Goal: Task Accomplishment & Management: Manage account settings

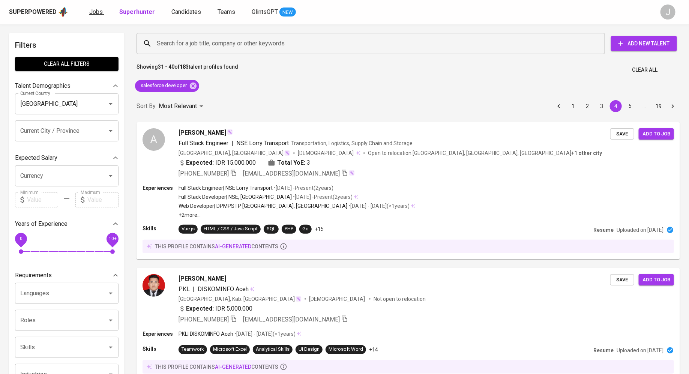
click at [91, 12] on span "Jobs" at bounding box center [95, 11] width 13 height 7
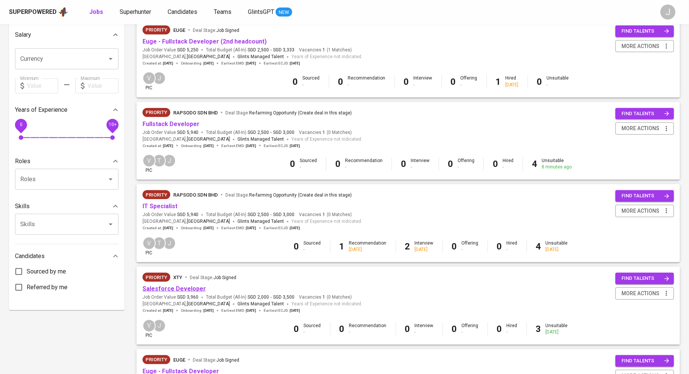
scroll to position [179, 0]
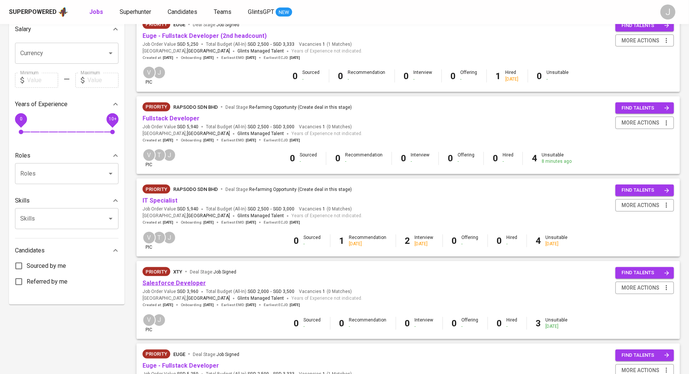
click at [183, 285] on link "Salesforce Developer" at bounding box center [173, 282] width 63 height 7
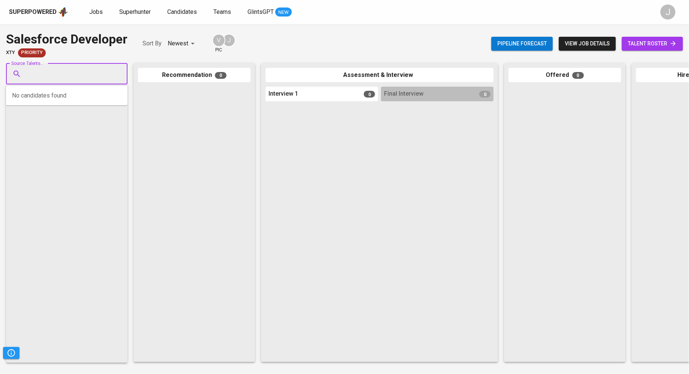
click at [41, 71] on input "Source Talents..." at bounding box center [63, 74] width 79 height 14
type input "lim boon pin"
click at [57, 99] on span "[EMAIL_ADDRESS][DOMAIN_NAME]" at bounding box center [66, 102] width 70 height 7
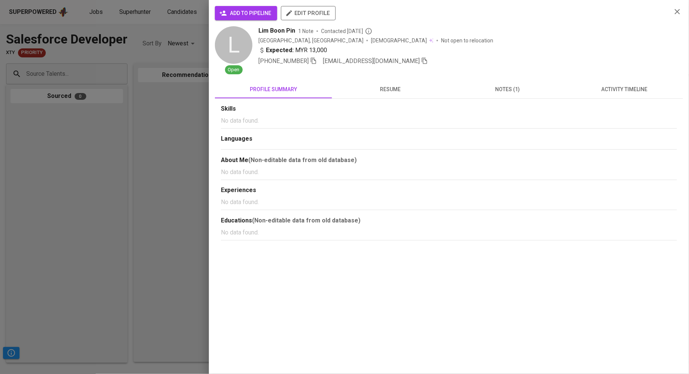
click at [262, 16] on span "add to pipeline" at bounding box center [246, 13] width 50 height 9
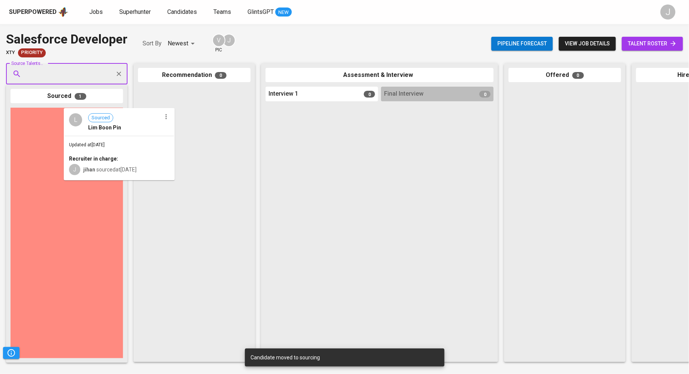
drag, startPoint x: 43, startPoint y: 142, endPoint x: 183, endPoint y: 142, distance: 140.5
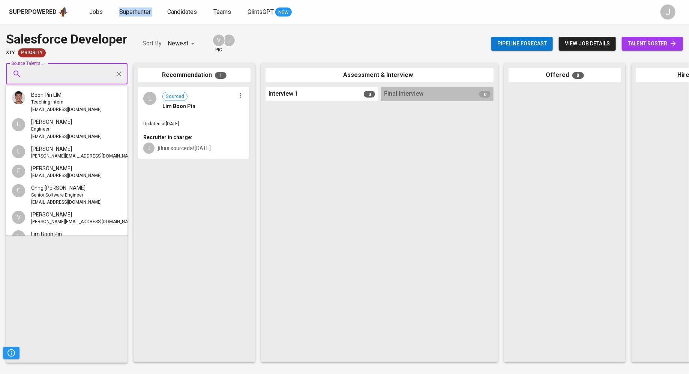
click at [74, 71] on input "Source Talents..." at bounding box center [63, 74] width 79 height 14
paste input "[EMAIL_ADDRESS][DOMAIN_NAME]"
type input "[EMAIL_ADDRESS][DOMAIN_NAME]"
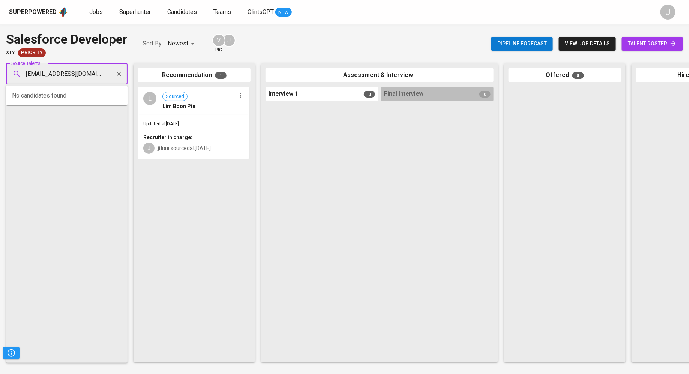
scroll to position [0, 18]
click at [67, 98] on span "[PERSON_NAME] [PERSON_NAME]" at bounding box center [72, 94] width 83 height 7
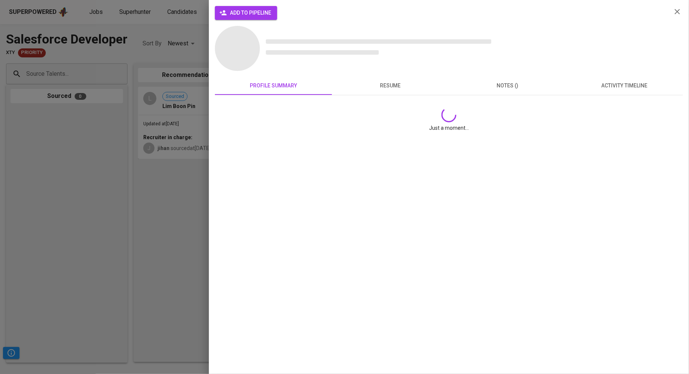
scroll to position [0, 0]
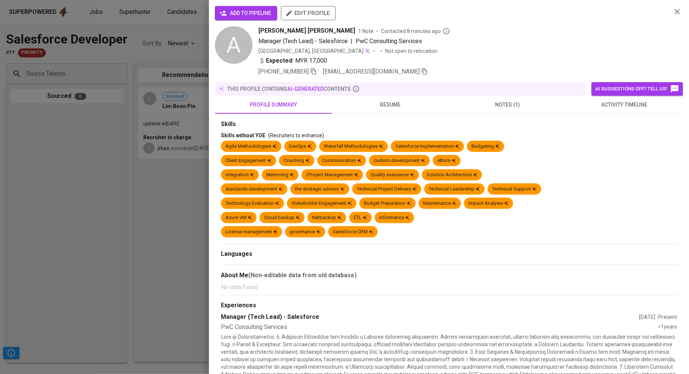
click at [245, 7] on button "add to pipeline" at bounding box center [246, 13] width 62 height 14
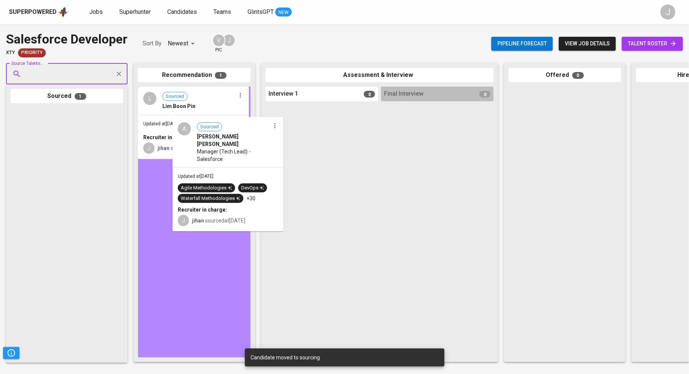
drag, startPoint x: 19, startPoint y: 130, endPoint x: 186, endPoint y: 138, distance: 167.0
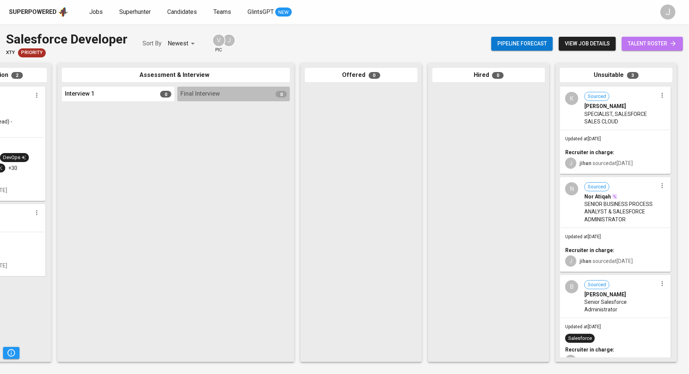
click at [644, 41] on span "talent roster" at bounding box center [651, 43] width 49 height 9
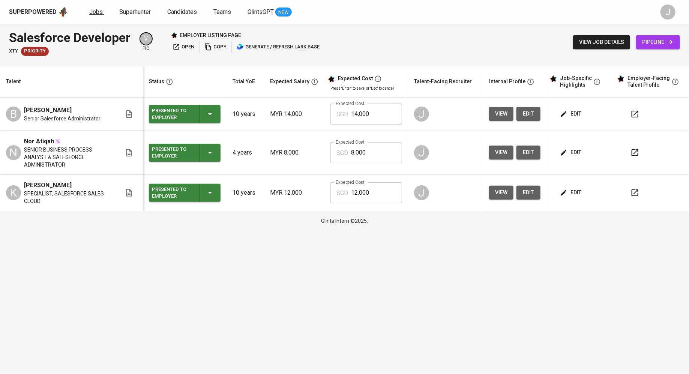
click at [99, 15] on span "Jobs" at bounding box center [95, 11] width 13 height 7
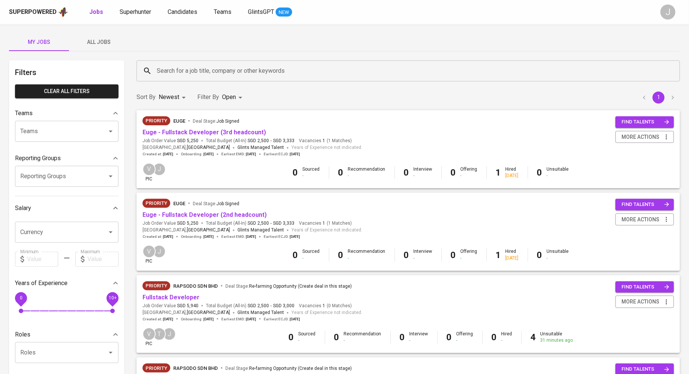
click at [168, 73] on input "Search for a job title, company or other keywords" at bounding box center [410, 71] width 510 height 14
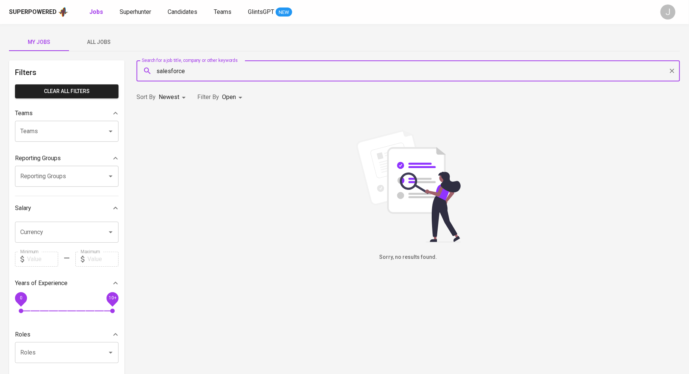
type input "salesforce"
click at [234, 94] on body "Superpowered Jobs Superhunter Candidates Teams GlintsGPT NEW J My Jobs All Jobs…" at bounding box center [344, 256] width 689 height 512
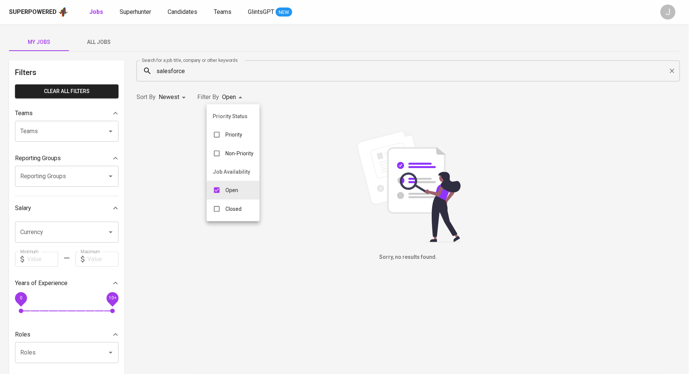
click at [222, 221] on div at bounding box center [344, 187] width 689 height 374
click at [220, 85] on div "Search for a job title, company or other keywords salesforce Search for a job t…" at bounding box center [408, 71] width 552 height 30
click at [224, 93] on body "Superpowered Jobs Superhunter Candidates Teams GlintsGPT NEW J My Jobs All Jobs…" at bounding box center [344, 256] width 689 height 512
click at [224, 207] on div "Closed" at bounding box center [227, 209] width 41 height 14
type input "OPEN,CLOSE"
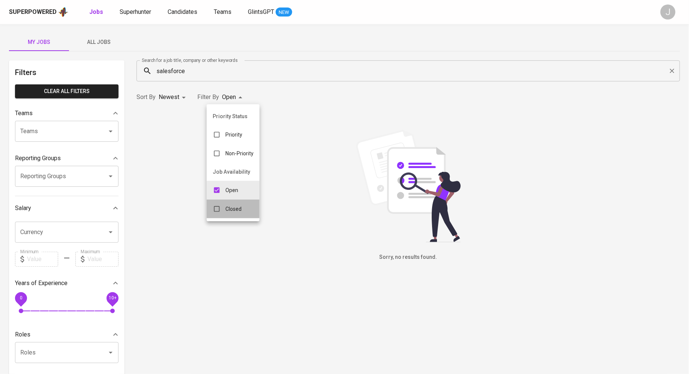
checkbox input "true"
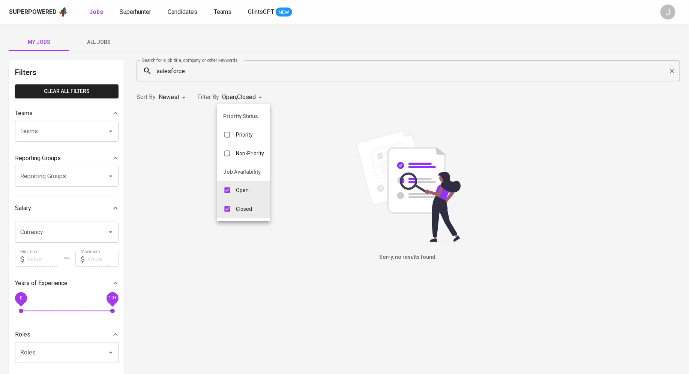
click at [230, 46] on div at bounding box center [344, 187] width 689 height 374
click at [250, 100] on body "Superpowered Jobs Superhunter Candidates Teams GlintsGPT NEW J My Jobs All Jobs…" at bounding box center [344, 256] width 689 height 512
click at [238, 191] on p "Open" at bounding box center [242, 189] width 13 height 7
type input "CLOSE"
checkbox input "false"
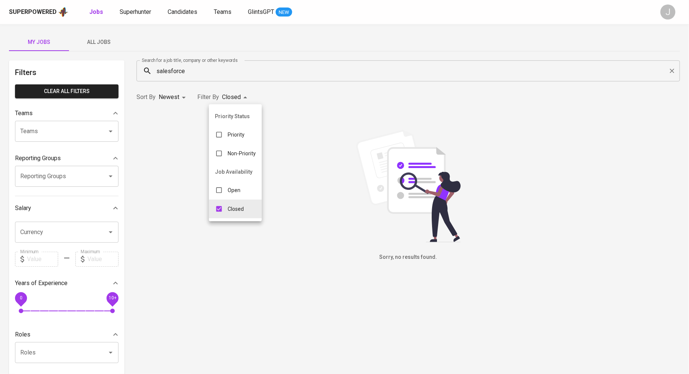
click at [181, 65] on div at bounding box center [344, 187] width 689 height 374
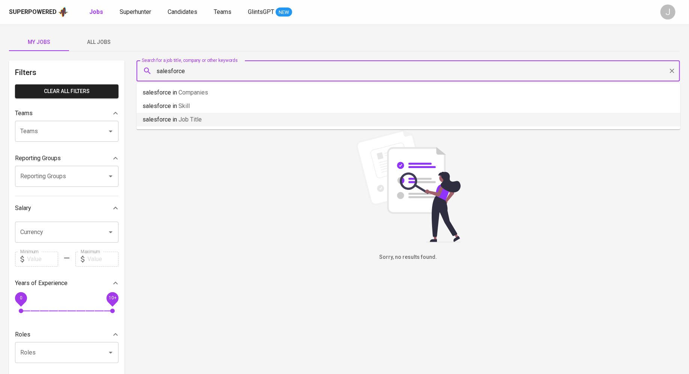
click at [184, 75] on input "salesforce" at bounding box center [410, 71] width 510 height 14
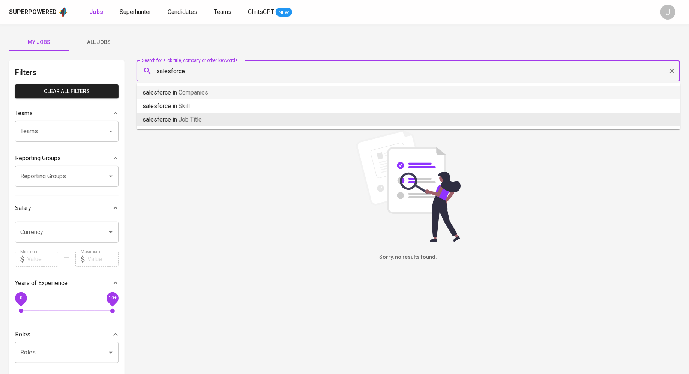
click at [188, 64] on input "salesforce" at bounding box center [410, 71] width 510 height 14
click at [192, 71] on input "salesforce" at bounding box center [410, 71] width 510 height 14
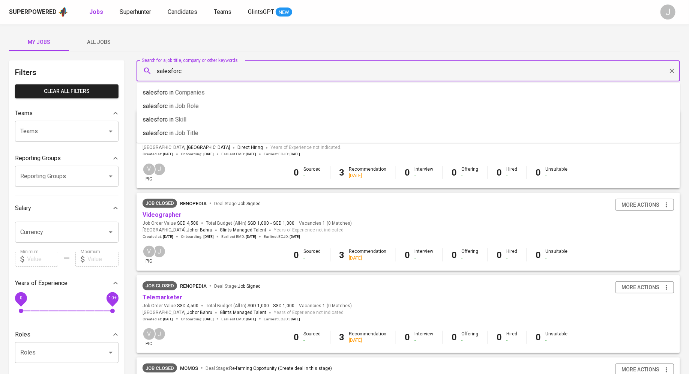
type input "salesforce"
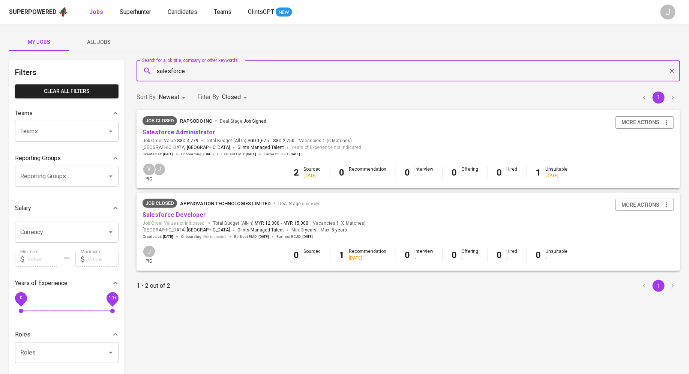
scroll to position [1, 0]
click at [193, 133] on link "Salesforce Administrator" at bounding box center [178, 131] width 73 height 7
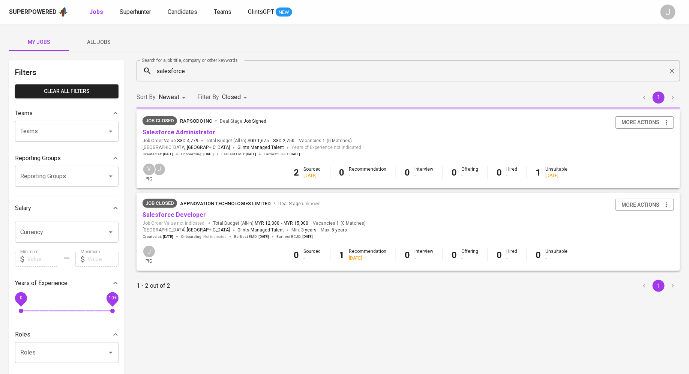
scroll to position [1, 0]
click at [169, 212] on link "Salesforce Developer" at bounding box center [173, 213] width 63 height 7
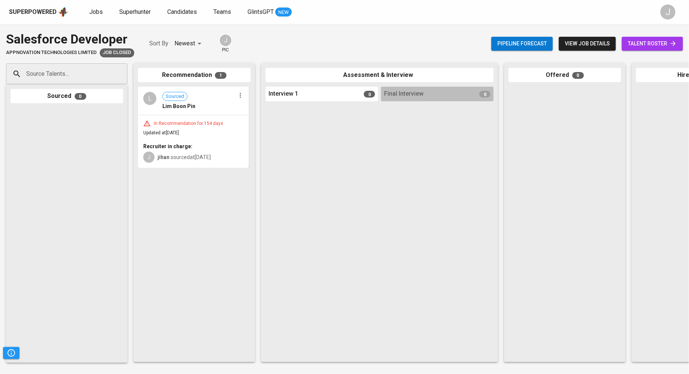
click at [180, 126] on div "In Recommendation for 154 days" at bounding box center [188, 123] width 75 height 6
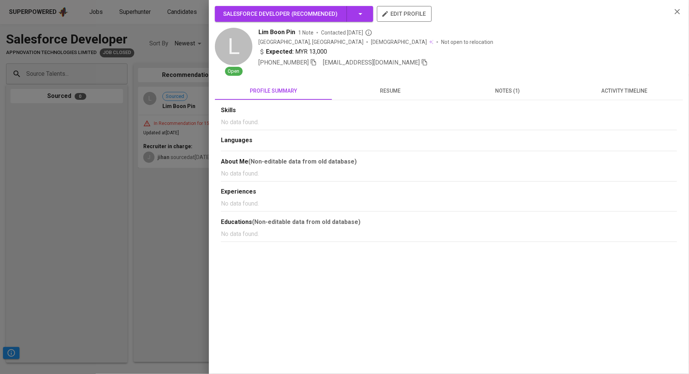
click at [124, 198] on div at bounding box center [344, 187] width 689 height 374
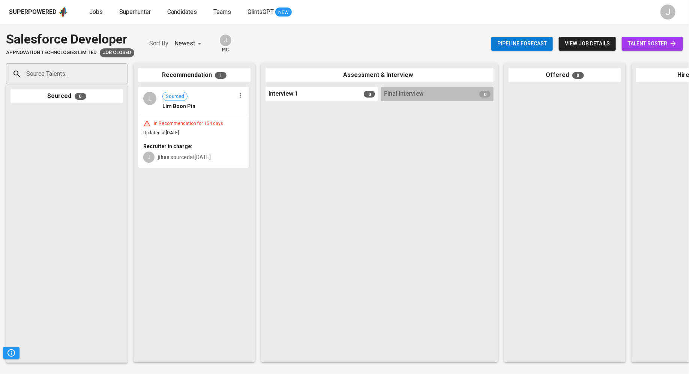
click at [643, 40] on span "talent roster" at bounding box center [651, 43] width 49 height 9
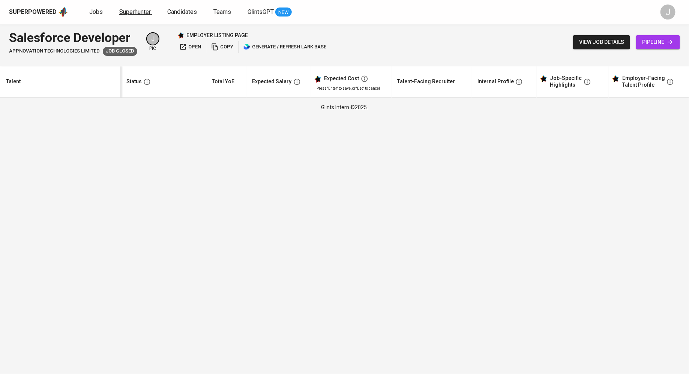
click at [133, 15] on link "Superhunter" at bounding box center [135, 11] width 33 height 9
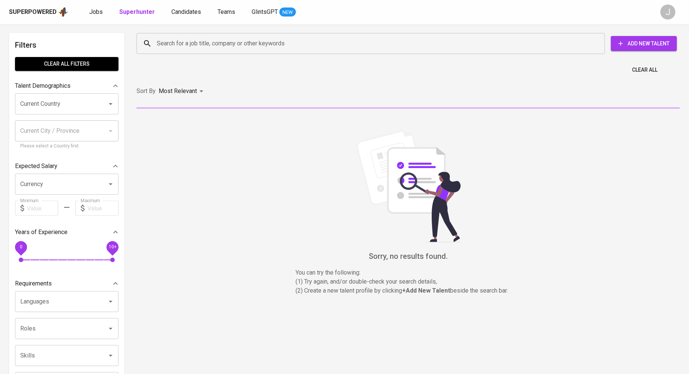
click at [181, 50] on input "Search for a job title, company or other keywords" at bounding box center [372, 43] width 435 height 14
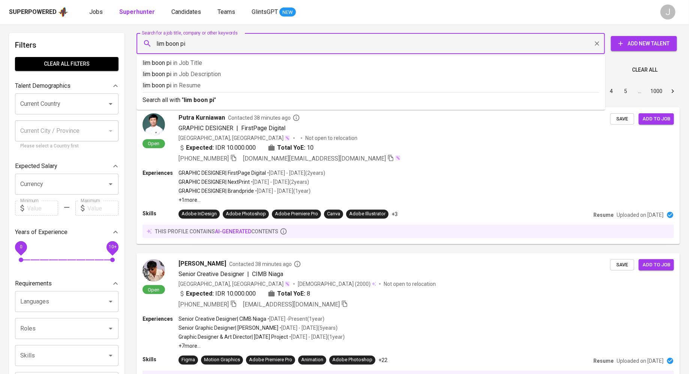
type input "lim boon pin"
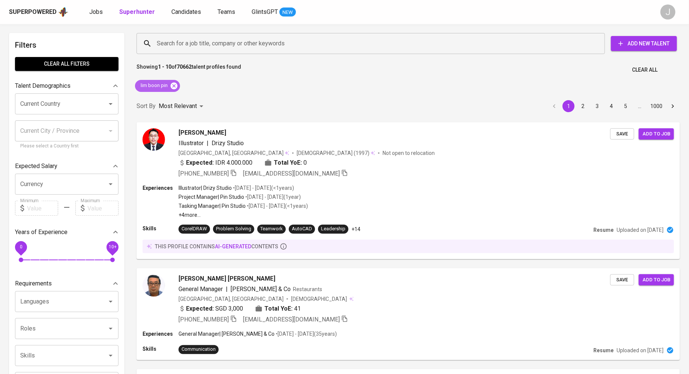
click at [173, 86] on icon at bounding box center [174, 86] width 8 height 8
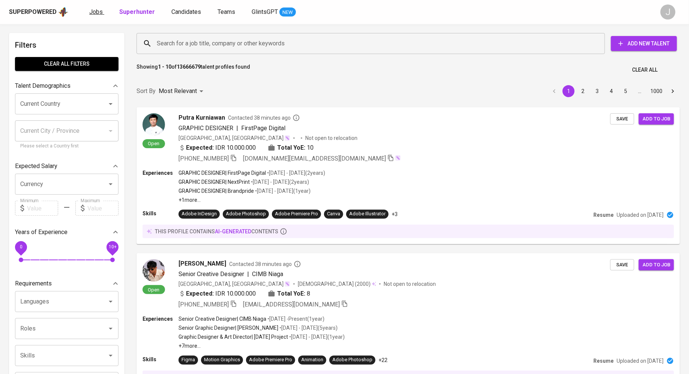
click at [94, 9] on span "Jobs" at bounding box center [95, 11] width 13 height 7
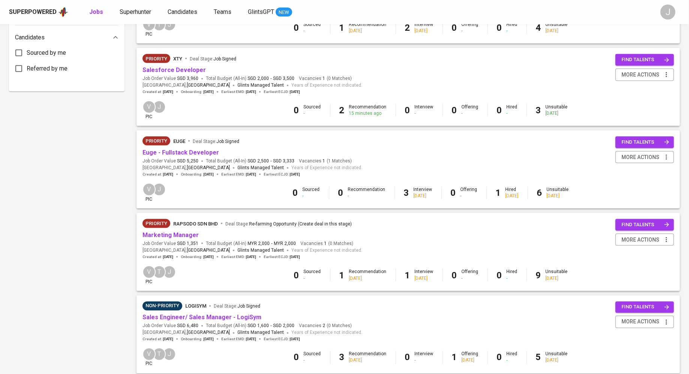
scroll to position [387, 0]
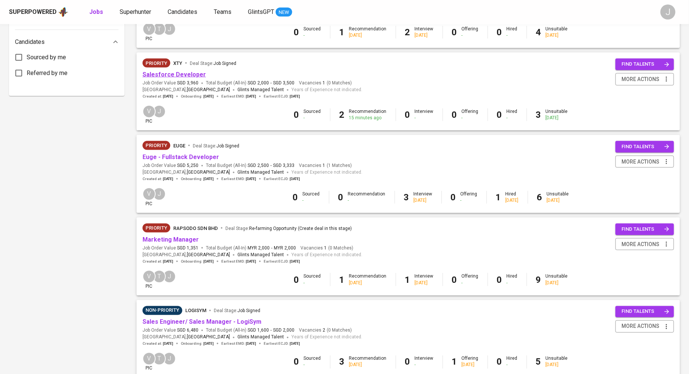
click at [175, 77] on link "Salesforce Developer" at bounding box center [173, 74] width 63 height 7
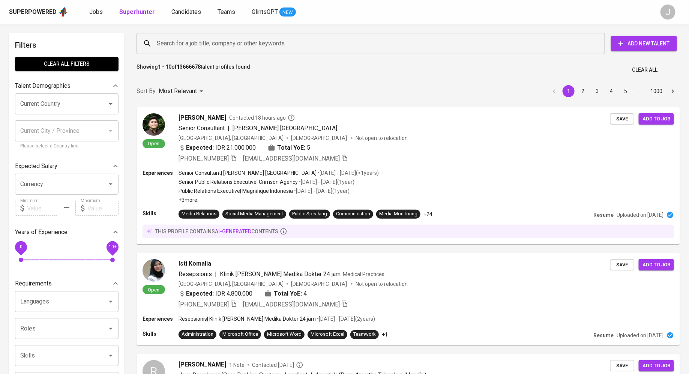
click at [655, 50] on button "Add New Talent" at bounding box center [644, 43] width 66 height 15
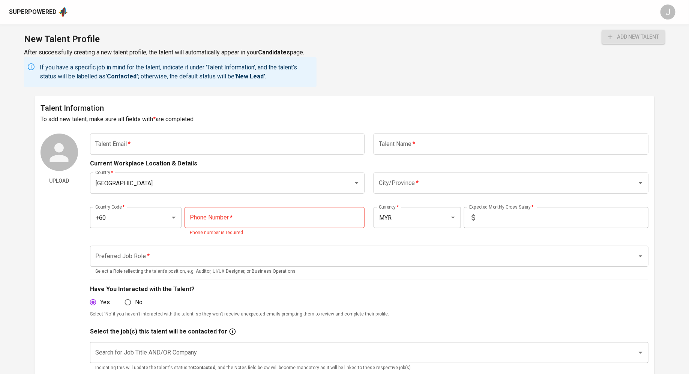
click at [127, 142] on input "text" at bounding box center [227, 143] width 275 height 21
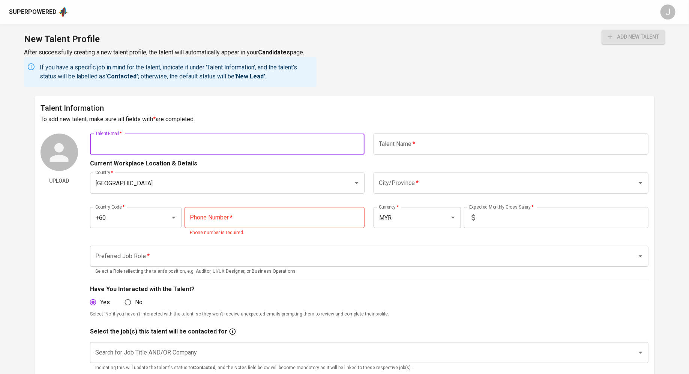
paste input "[EMAIL_ADDRESS][DOMAIN_NAME]"
type input "[EMAIL_ADDRESS][DOMAIN_NAME]"
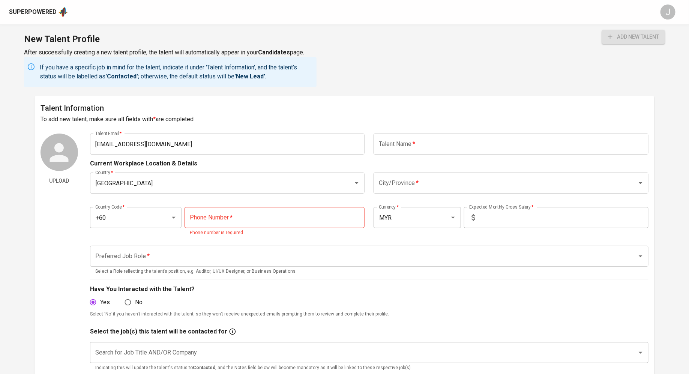
click at [418, 160] on div "Current Workplace Location & Details" at bounding box center [369, 160] width 558 height 13
click at [420, 148] on input "text" at bounding box center [510, 143] width 275 height 21
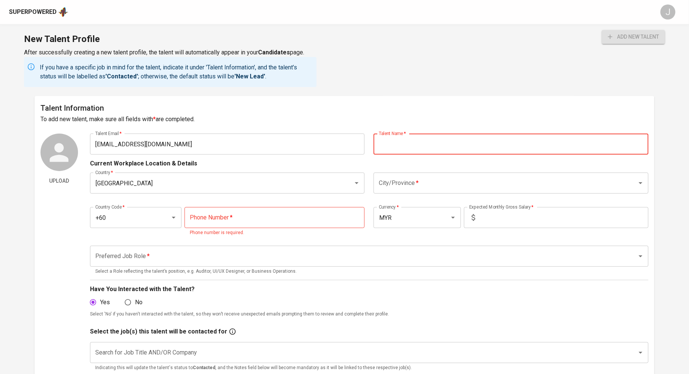
paste input "[PERSON_NAME] [PERSON_NAME]"
type input "[PERSON_NAME] [PERSON_NAME]"
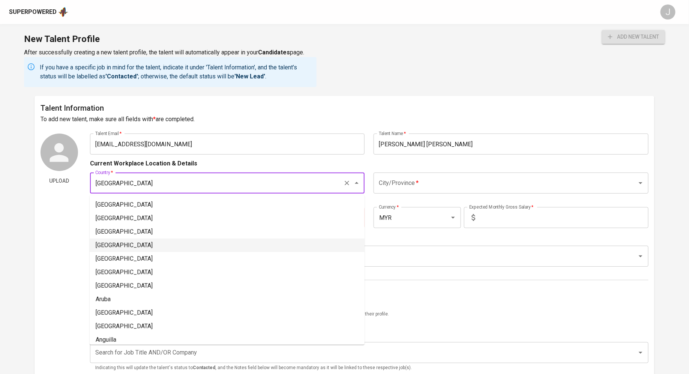
click at [221, 184] on input "[GEOGRAPHIC_DATA]" at bounding box center [216, 183] width 247 height 14
click at [432, 193] on div "City/Province *" at bounding box center [510, 182] width 275 height 21
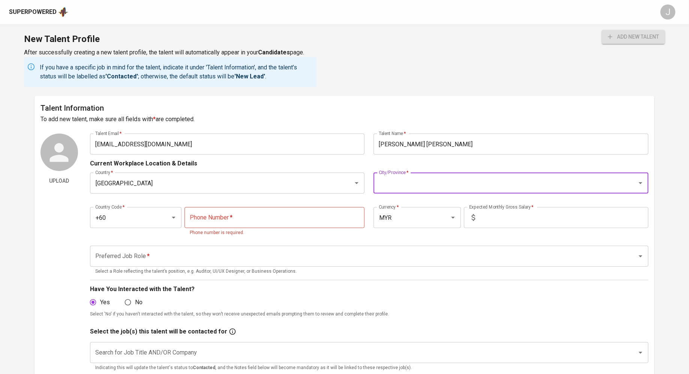
click at [427, 184] on input "City/Province   *" at bounding box center [500, 183] width 247 height 14
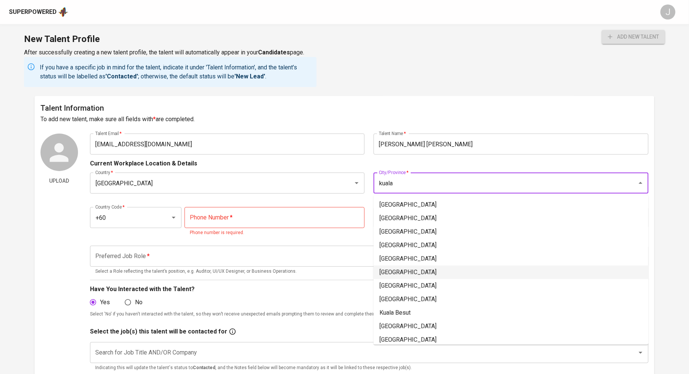
click at [398, 269] on li "[GEOGRAPHIC_DATA]" at bounding box center [510, 271] width 275 height 13
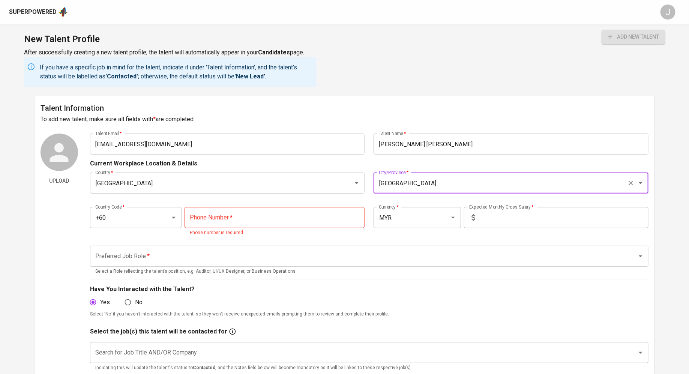
type input "[GEOGRAPHIC_DATA]"
click at [260, 229] on p "Phone number is required." at bounding box center [274, 232] width 169 height 7
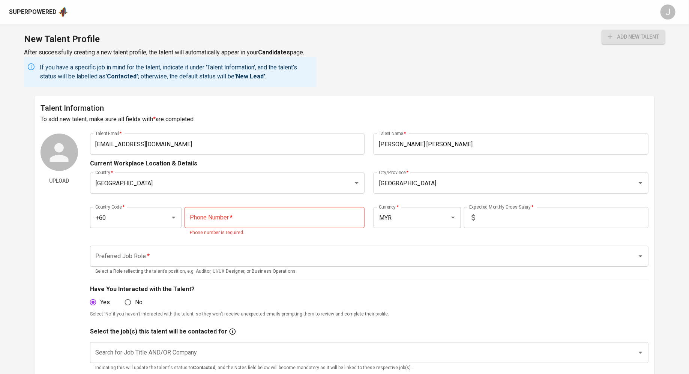
click at [260, 217] on input "tel" at bounding box center [274, 217] width 180 height 21
paste input "19-284-9967"
type input "19-284-9967"
click at [521, 222] on input "text" at bounding box center [563, 217] width 170 height 21
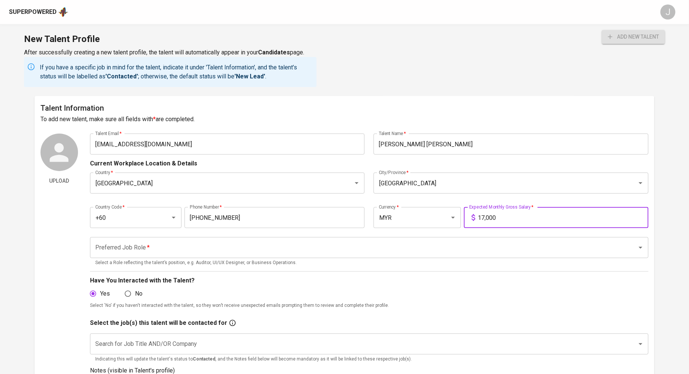
type input "17,000"
click at [327, 246] on input "Preferred Job Role   *" at bounding box center [358, 247] width 530 height 14
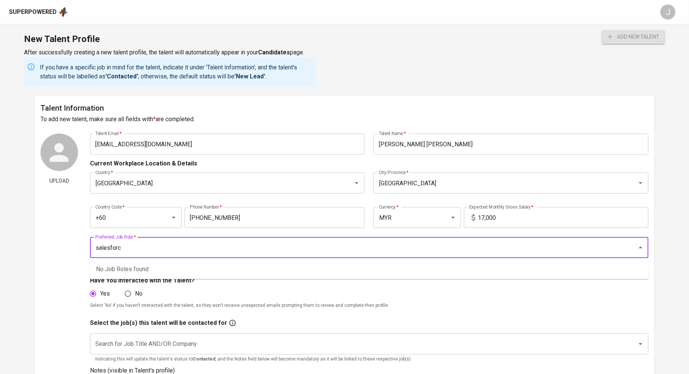
type input "salesforce"
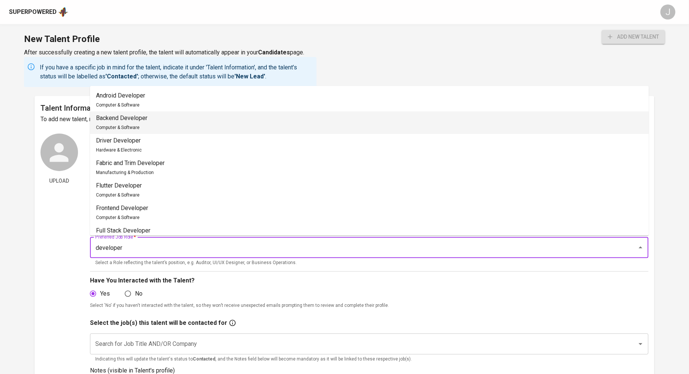
click at [195, 125] on li "Backend Developer Computer & Software" at bounding box center [369, 122] width 558 height 22
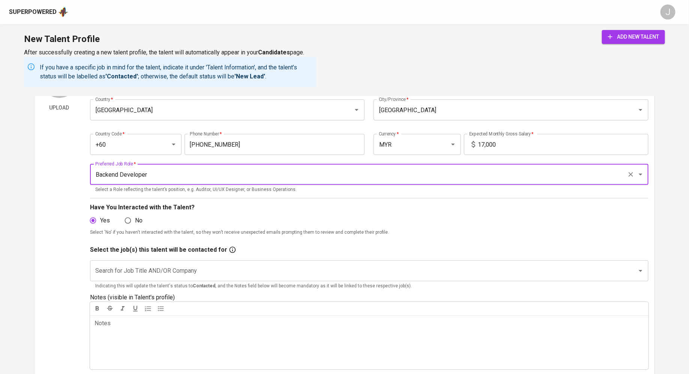
scroll to position [96, 0]
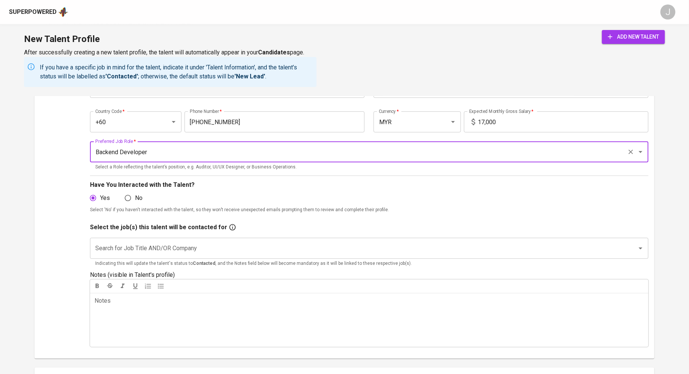
type input "Backend Developer"
click at [184, 247] on input "Search for Job Title AND/OR Company" at bounding box center [358, 248] width 530 height 14
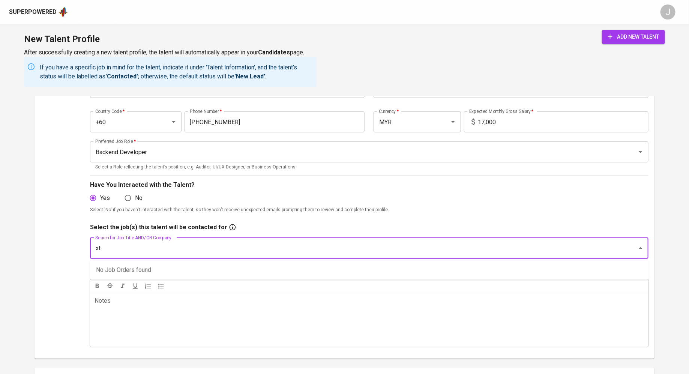
type input "xty"
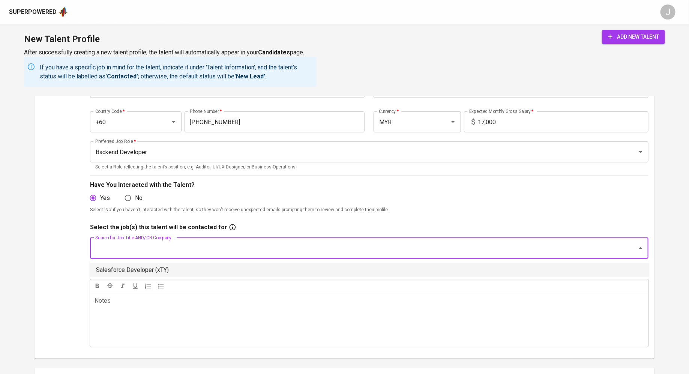
click at [166, 270] on li "Salesforce Developer (xTY)" at bounding box center [369, 269] width 558 height 13
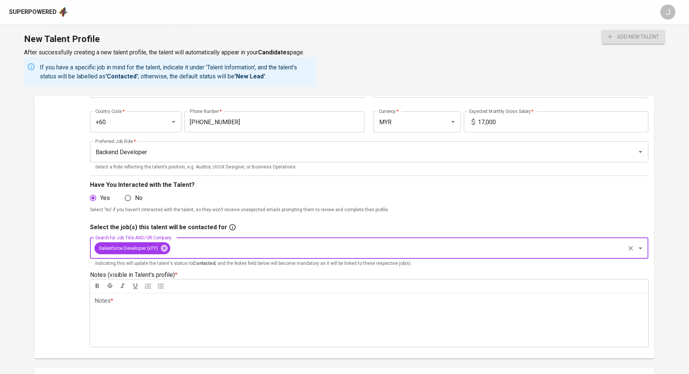
click at [179, 309] on div "Notes * ﻿" at bounding box center [369, 320] width 558 height 54
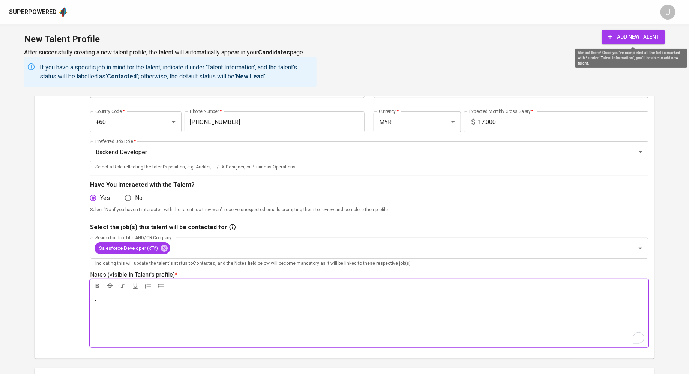
click at [624, 39] on span "add new talent" at bounding box center [633, 36] width 51 height 9
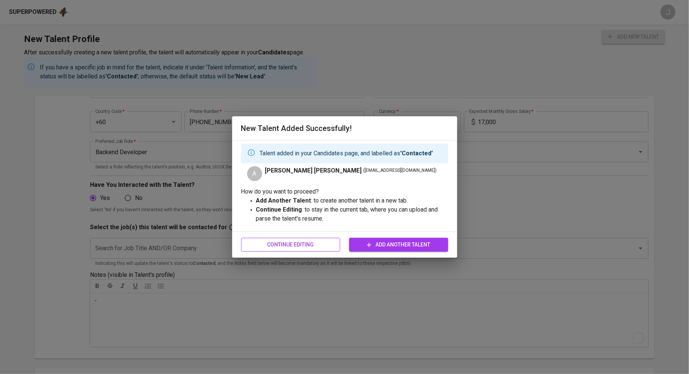
click at [311, 242] on span "Continue Editing" at bounding box center [290, 244] width 87 height 9
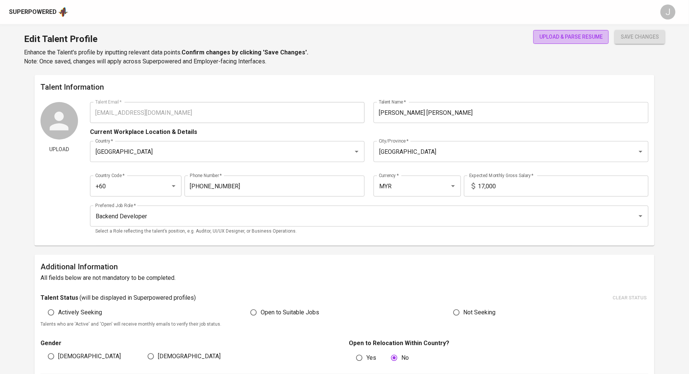
click at [572, 37] on span "upload & parse resume" at bounding box center [570, 36] width 63 height 9
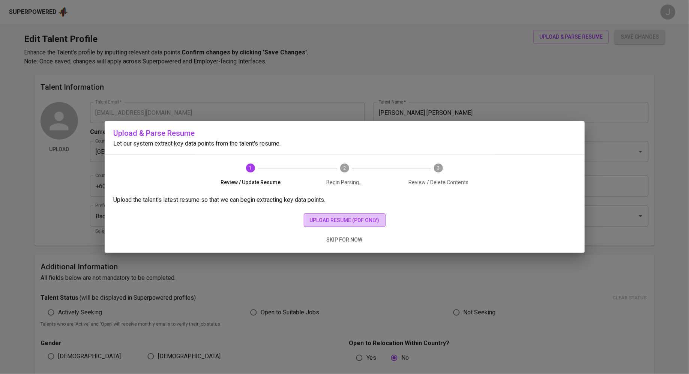
click at [318, 221] on span "upload resume (pdf only)" at bounding box center [345, 220] width 70 height 9
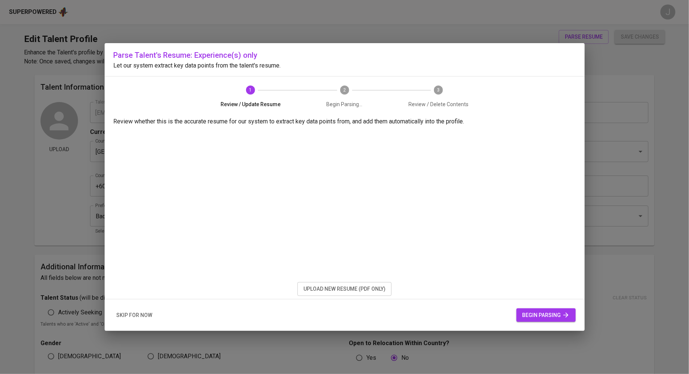
click at [553, 318] on span "begin parsing" at bounding box center [545, 314] width 47 height 9
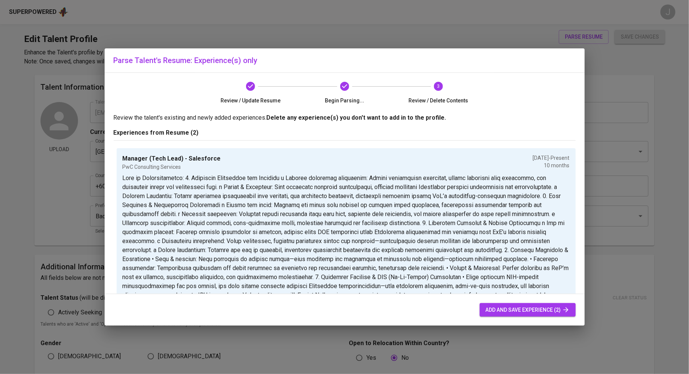
click at [526, 315] on button "add and save experience (2)" at bounding box center [527, 310] width 96 height 14
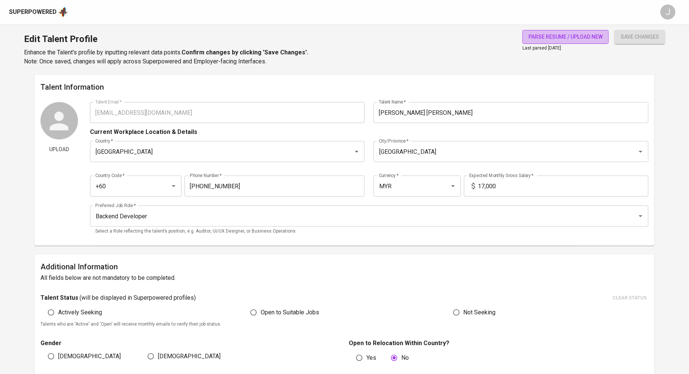
click at [571, 35] on span "parse resume / upload new" at bounding box center [565, 36] width 74 height 9
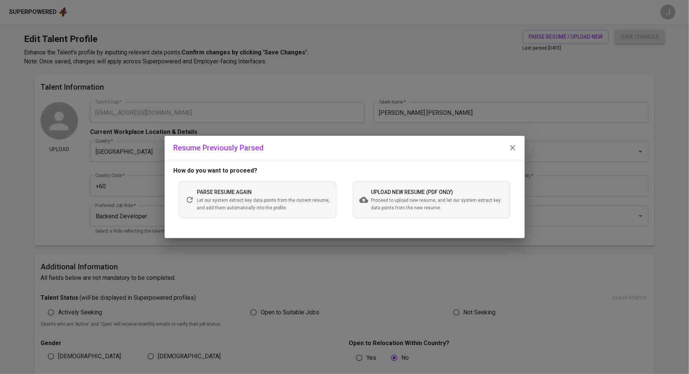
click at [253, 205] on span "Let our system extract key data points from the current resume, and add them au…" at bounding box center [263, 204] width 133 height 15
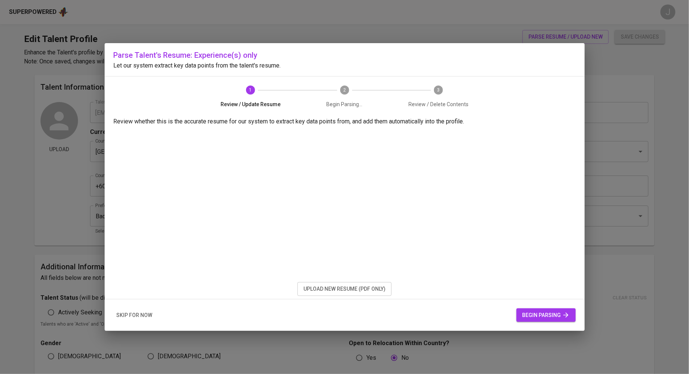
click at [551, 313] on span "begin parsing" at bounding box center [545, 314] width 47 height 9
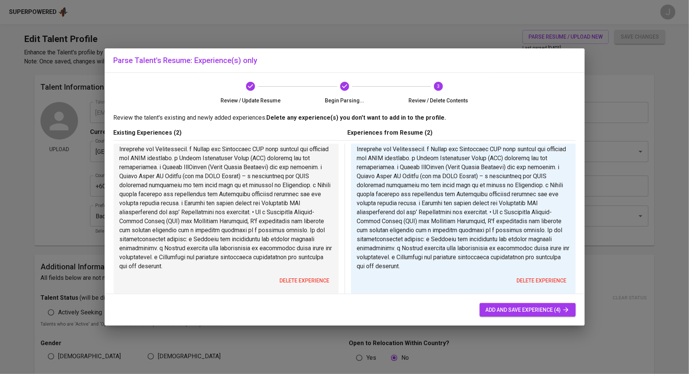
scroll to position [388, 0]
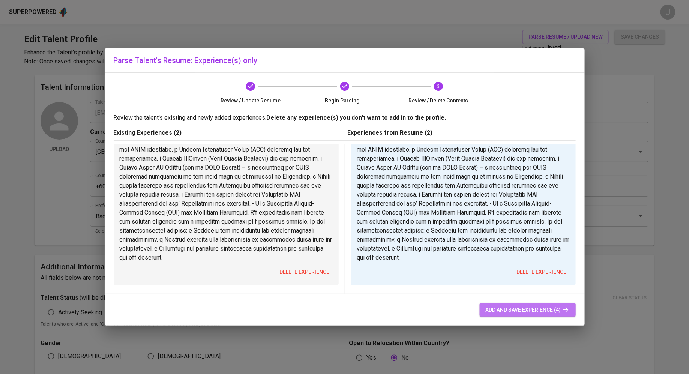
click at [509, 308] on span "add and save experience (4)" at bounding box center [527, 309] width 84 height 9
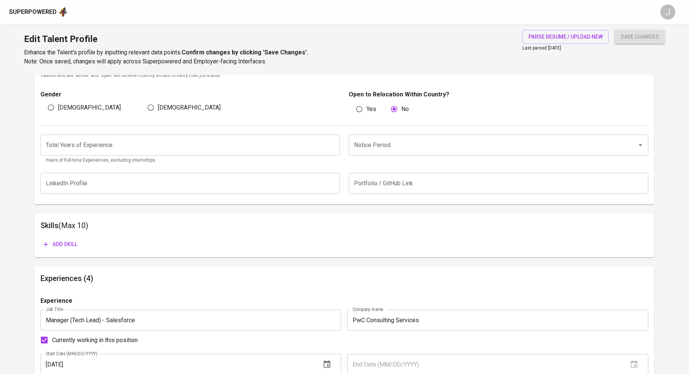
scroll to position [212, 0]
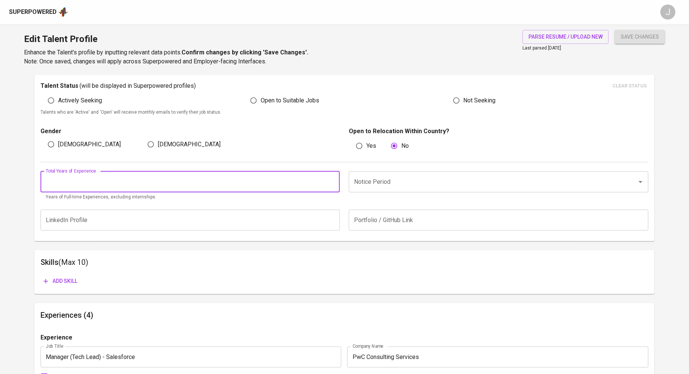
click at [104, 181] on input "number" at bounding box center [189, 181] width 299 height 21
click at [332, 178] on input "1" at bounding box center [189, 181] width 299 height 21
click at [332, 178] on input "2" at bounding box center [189, 181] width 299 height 21
click at [332, 178] on input "3" at bounding box center [189, 181] width 299 height 21
click at [332, 178] on input "4" at bounding box center [189, 181] width 299 height 21
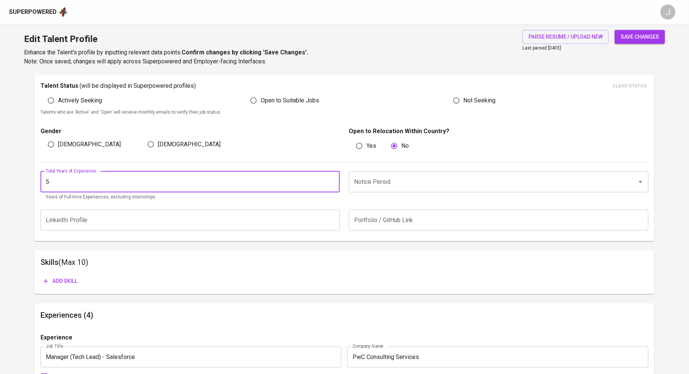
click at [332, 178] on input "5" at bounding box center [189, 181] width 299 height 21
click at [332, 178] on input "6" at bounding box center [189, 181] width 299 height 21
click at [332, 178] on input "7" at bounding box center [189, 181] width 299 height 21
click at [332, 178] on input "8" at bounding box center [189, 181] width 299 height 21
click at [332, 178] on input "9" at bounding box center [189, 181] width 299 height 21
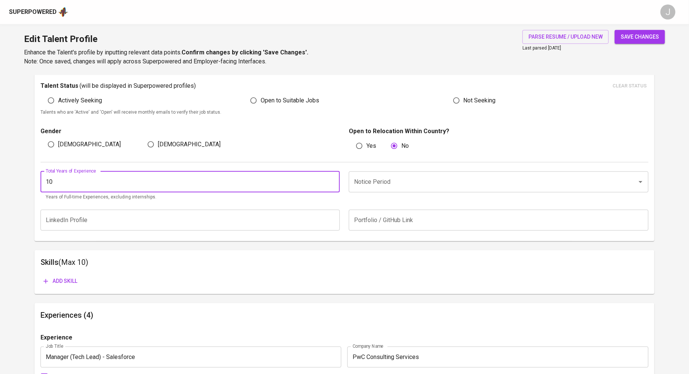
click at [332, 178] on input "10" at bounding box center [189, 181] width 299 height 21
click at [332, 178] on input "11" at bounding box center [189, 181] width 299 height 21
click at [332, 178] on input "12" at bounding box center [189, 181] width 299 height 21
click at [332, 178] on input "13" at bounding box center [189, 181] width 299 height 21
click at [332, 178] on input "14" at bounding box center [189, 181] width 299 height 21
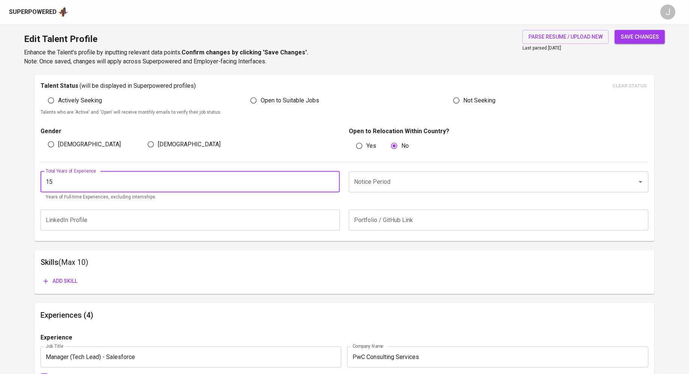
click at [332, 178] on input "15" at bounding box center [189, 181] width 299 height 21
click at [332, 178] on input "16" at bounding box center [189, 181] width 299 height 21
click at [332, 178] on input "17" at bounding box center [189, 181] width 299 height 21
click at [332, 178] on input "18" at bounding box center [189, 181] width 299 height 21
click at [332, 178] on input "19" at bounding box center [189, 181] width 299 height 21
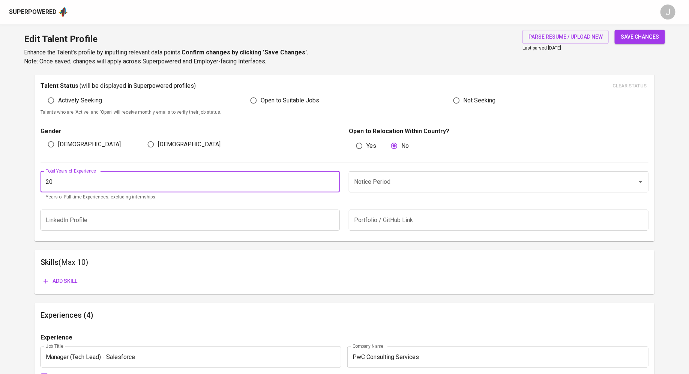
click at [332, 178] on input "20" at bounding box center [189, 181] width 299 height 21
click at [332, 178] on input "21" at bounding box center [189, 181] width 299 height 21
click at [330, 185] on input "21" at bounding box center [189, 181] width 299 height 21
click at [331, 182] on input "20" at bounding box center [189, 181] width 299 height 21
click at [331, 182] on input "19" at bounding box center [189, 181] width 299 height 21
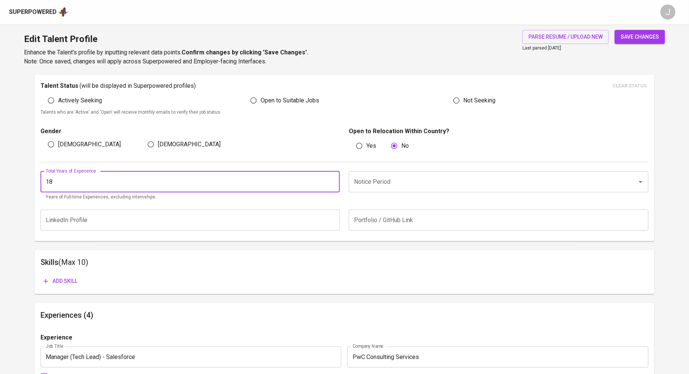
click at [331, 182] on input "18" at bounding box center [189, 181] width 299 height 21
click at [331, 182] on input "17" at bounding box center [189, 181] width 299 height 21
click at [331, 182] on input "16" at bounding box center [189, 181] width 299 height 21
type input "15"
click at [331, 182] on input "15" at bounding box center [189, 181] width 299 height 21
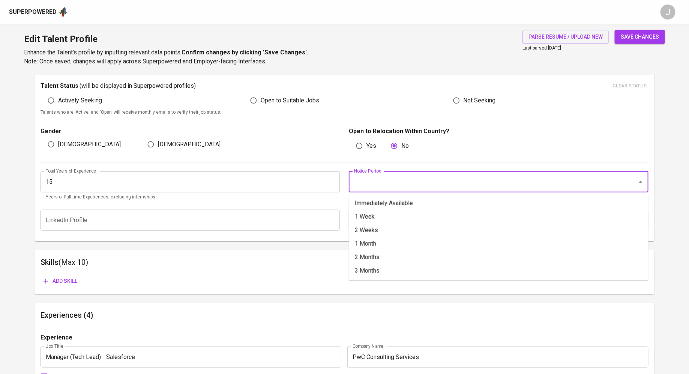
click at [388, 183] on input "Notice Period" at bounding box center [488, 182] width 272 height 14
click at [376, 257] on li "2 Months" at bounding box center [498, 256] width 299 height 13
type input "2 Months"
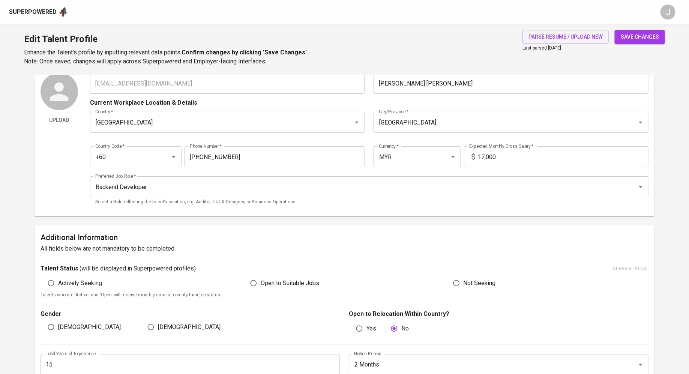
scroll to position [0, 0]
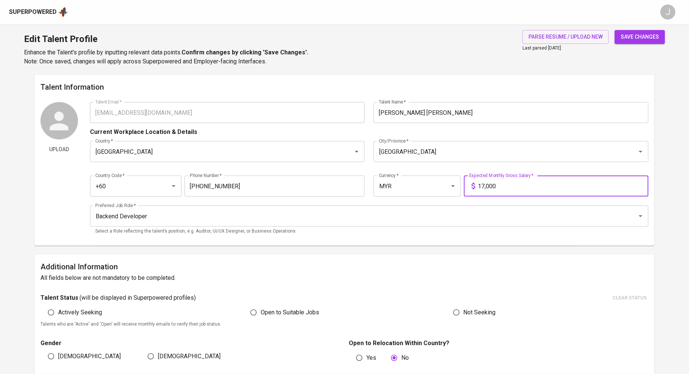
click at [482, 184] on input "17,000" at bounding box center [563, 185] width 170 height 21
type input "20,000"
click at [341, 277] on h6 "All fields below are not mandatory to be completed." at bounding box center [344, 277] width 608 height 10
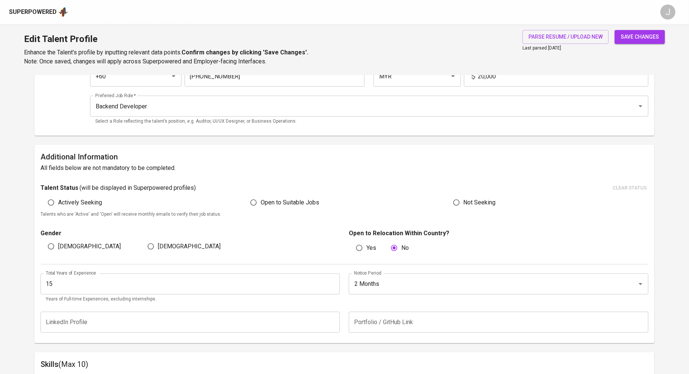
scroll to position [112, 0]
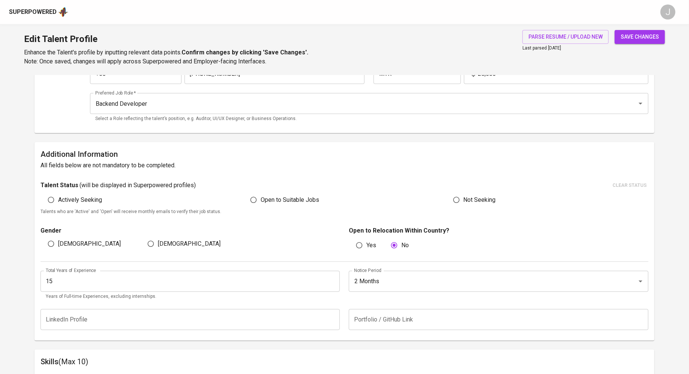
click at [52, 244] on input "[DEMOGRAPHIC_DATA]" at bounding box center [51, 243] width 14 height 14
radio input "true"
click at [263, 201] on span "Open to Suitable Jobs" at bounding box center [289, 199] width 58 height 9
click at [260, 201] on input "Open to Suitable Jobs" at bounding box center [253, 200] width 14 height 14
radio input "true"
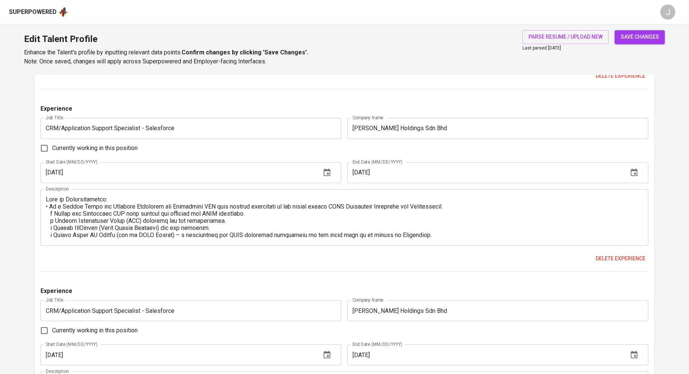
scroll to position [949, 0]
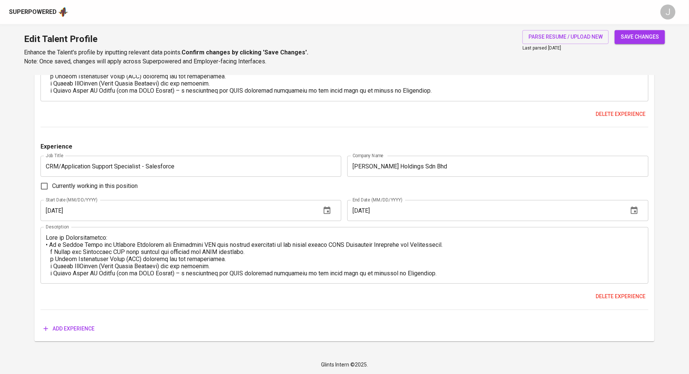
click at [58, 328] on span "Add experience" at bounding box center [68, 328] width 51 height 9
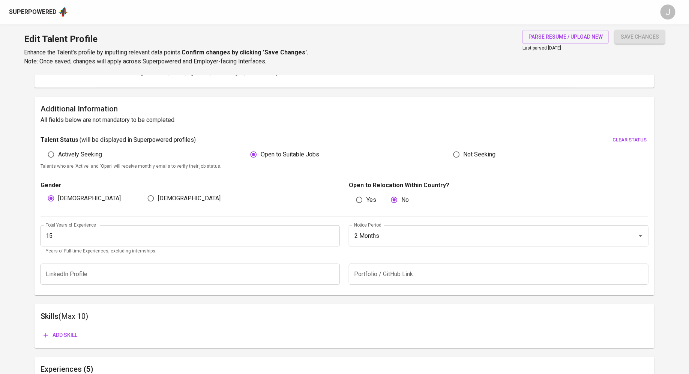
scroll to position [0, 0]
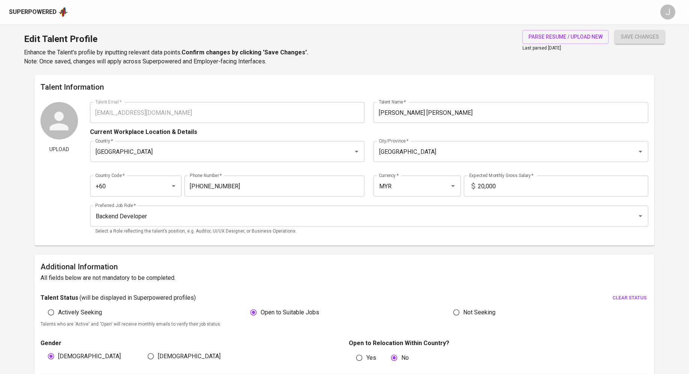
click at [36, 11] on div "Superpowered" at bounding box center [33, 12] width 48 height 9
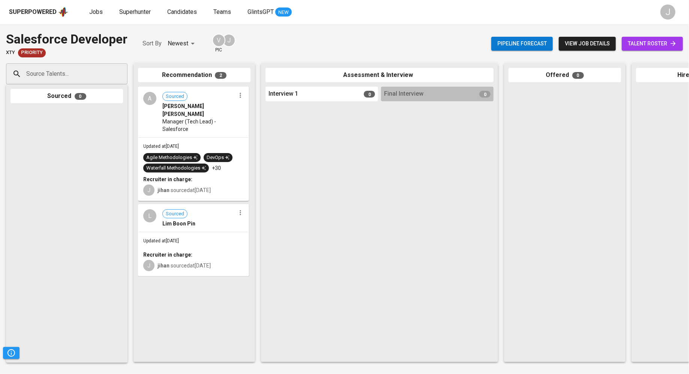
click at [182, 251] on b "Recruiter in charge:" at bounding box center [167, 254] width 49 height 6
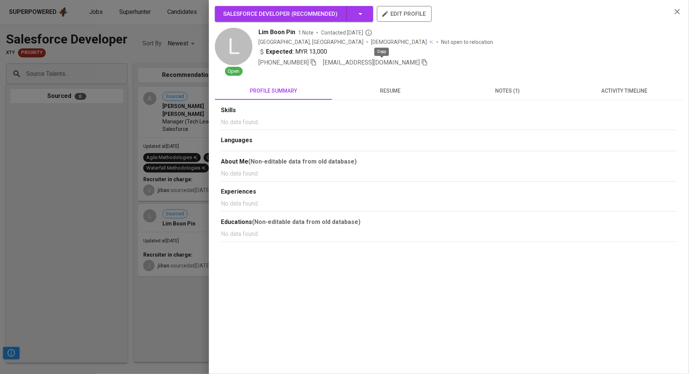
click at [422, 64] on icon "button" at bounding box center [424, 62] width 5 height 6
click at [178, 153] on div at bounding box center [344, 187] width 689 height 374
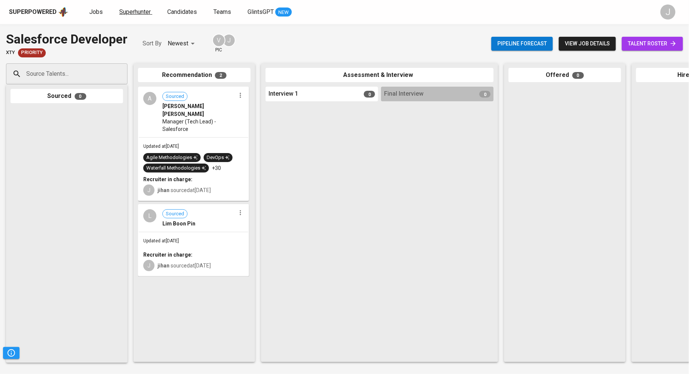
click at [131, 12] on span "Superhunter" at bounding box center [134, 11] width 31 height 7
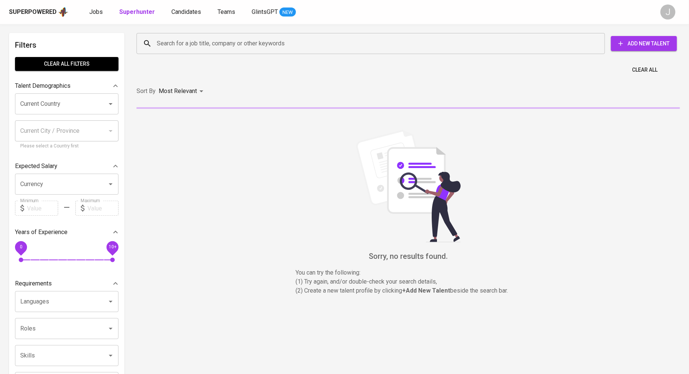
click at [182, 36] on div "Search for a job title, company or other keywords" at bounding box center [370, 43] width 468 height 21
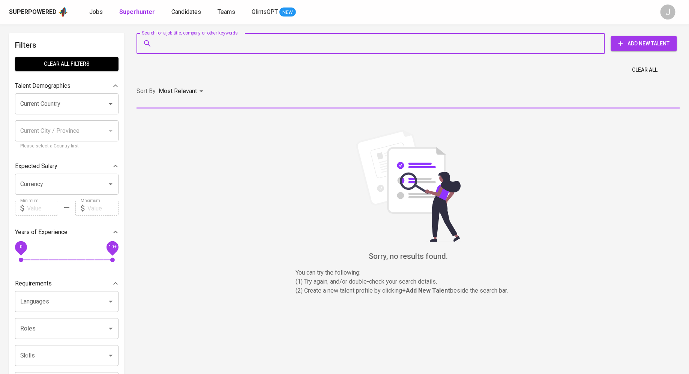
paste input "[EMAIL_ADDRESS][DOMAIN_NAME]"
type input "[EMAIL_ADDRESS][DOMAIN_NAME]"
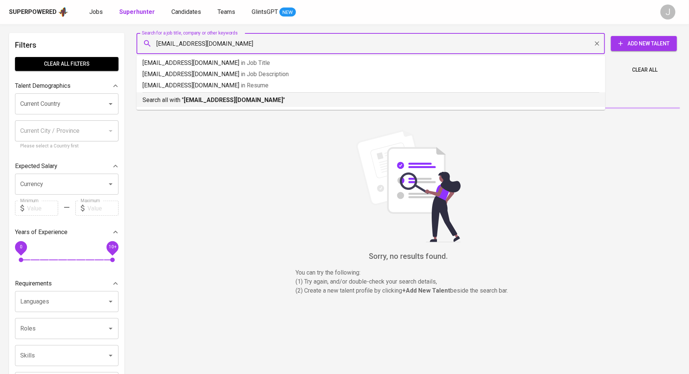
click at [192, 101] on b "[EMAIL_ADDRESS][DOMAIN_NAME]" at bounding box center [233, 99] width 99 height 7
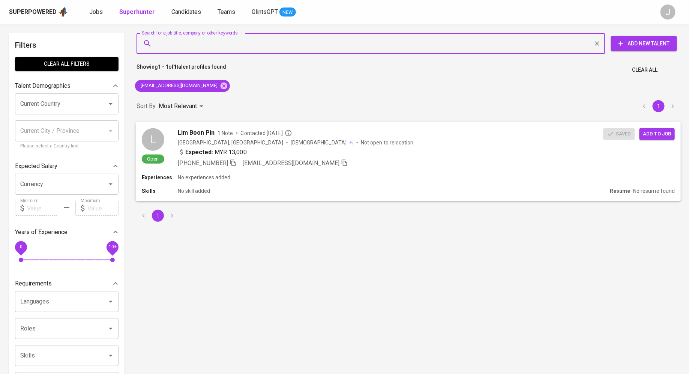
click at [653, 135] on span "Add to job" at bounding box center [657, 133] width 28 height 9
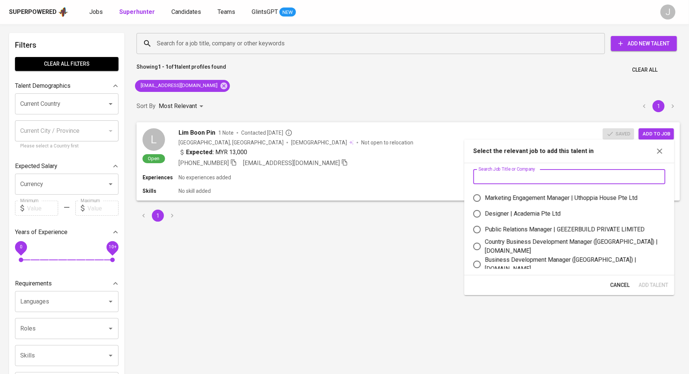
click at [522, 178] on input "text" at bounding box center [569, 176] width 192 height 15
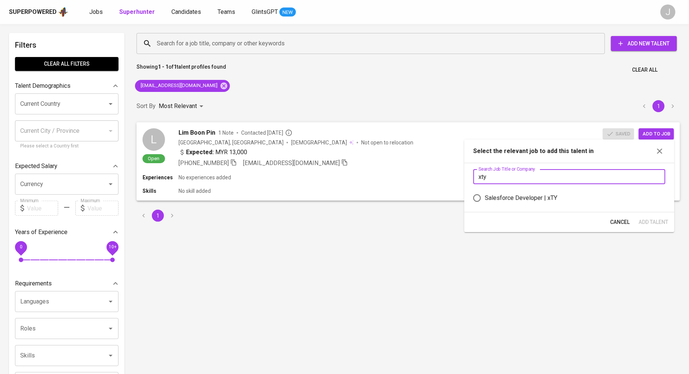
type input "xty"
click at [512, 194] on div "Salesforce Developer | xTY" at bounding box center [521, 197] width 72 height 9
click at [485, 194] on input "Salesforce Developer | xTY" at bounding box center [477, 198] width 16 height 16
radio input "true"
click at [650, 222] on span "Add Talent" at bounding box center [653, 221] width 30 height 9
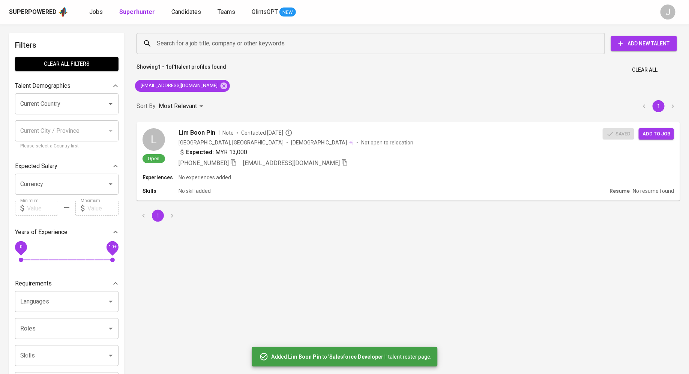
click at [181, 4] on div "Superpowered Jobs Superhunter Candidates Teams GlintsGPT NEW J" at bounding box center [344, 12] width 689 height 24
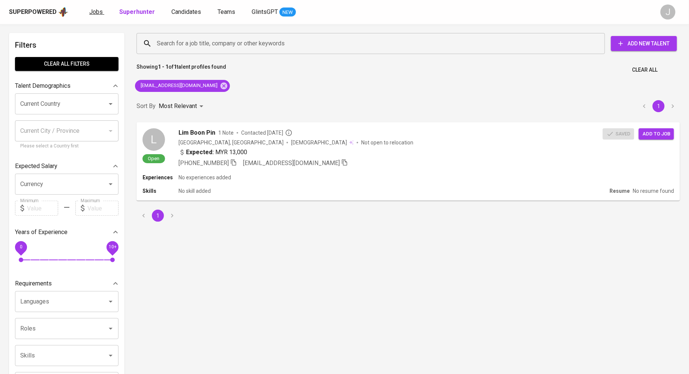
click at [96, 9] on span "Jobs" at bounding box center [95, 11] width 13 height 7
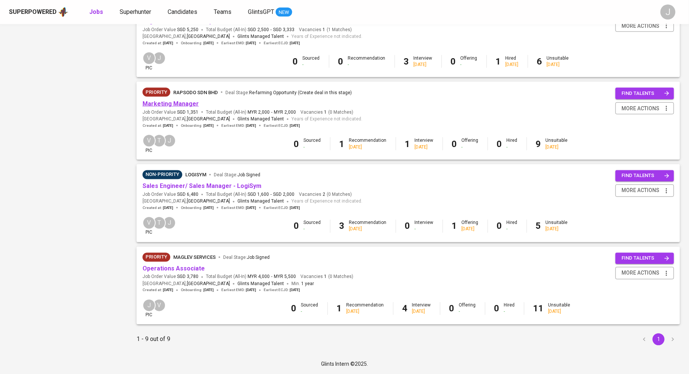
scroll to position [420, 0]
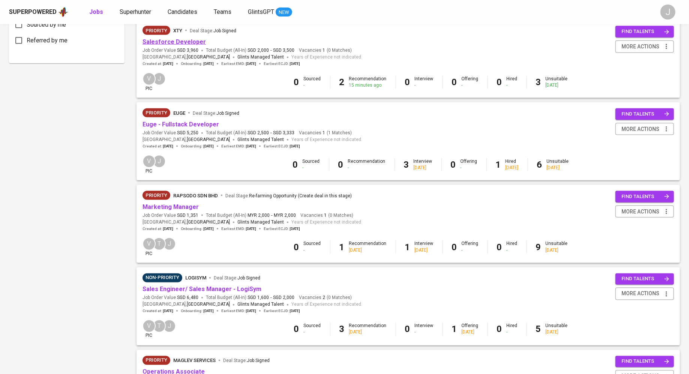
click at [182, 42] on link "Salesforce Developer" at bounding box center [173, 41] width 63 height 7
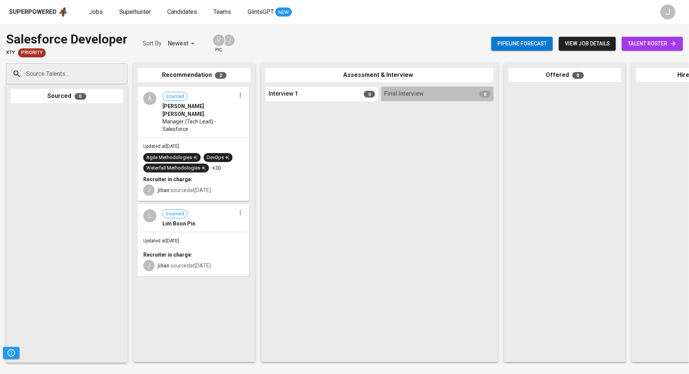
click at [644, 45] on span "talent roster" at bounding box center [651, 43] width 49 height 9
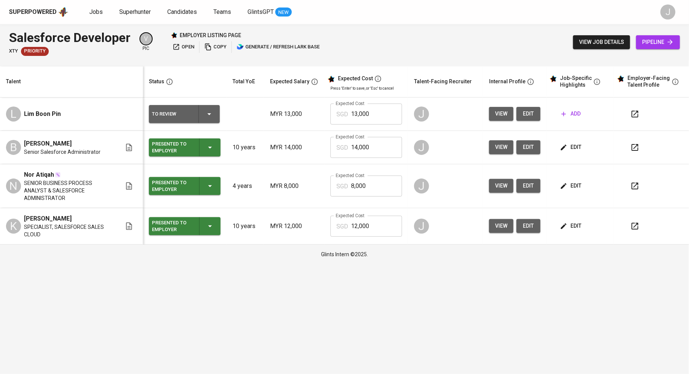
click at [567, 117] on span "add" at bounding box center [570, 113] width 19 height 9
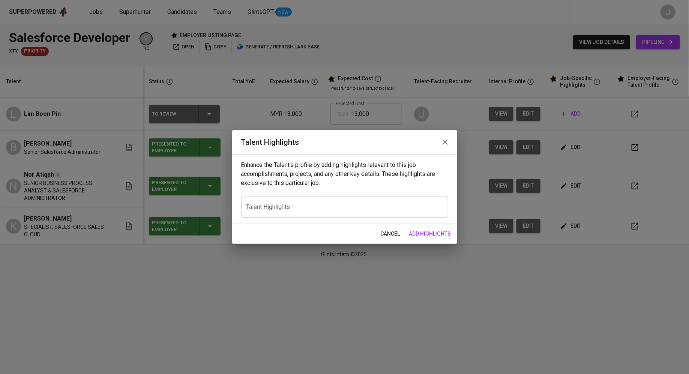
click at [282, 208] on textarea at bounding box center [344, 207] width 196 height 7
paste textarea "Lim Boon Pin is an accomplished Senior Salesforce Developer with extensive expe…"
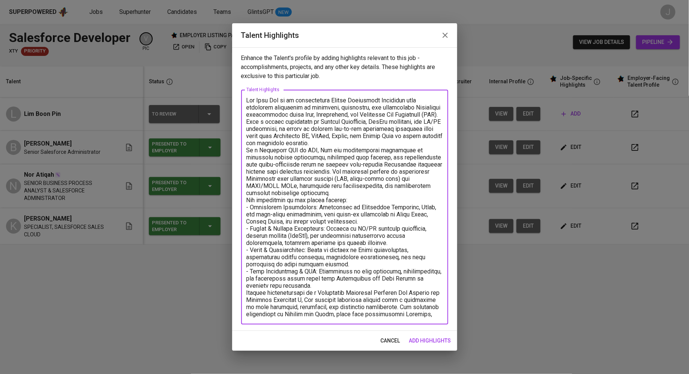
click at [280, 108] on textarea at bounding box center [344, 207] width 196 height 221
click at [314, 188] on textarea at bounding box center [344, 207] width 196 height 221
click at [438, 184] on textarea at bounding box center [344, 207] width 196 height 221
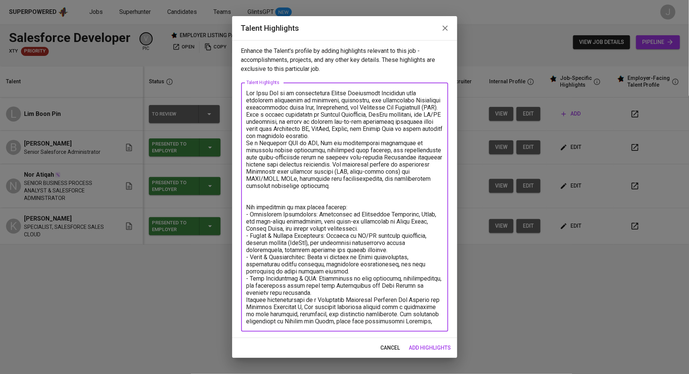
click at [375, 202] on textarea at bounding box center [344, 207] width 196 height 235
click at [262, 291] on textarea at bounding box center [344, 207] width 196 height 235
click at [246, 292] on textarea at bounding box center [344, 207] width 196 height 235
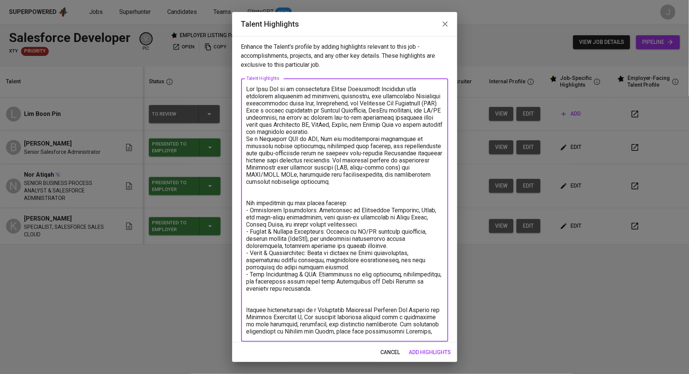
scroll to position [5, 0]
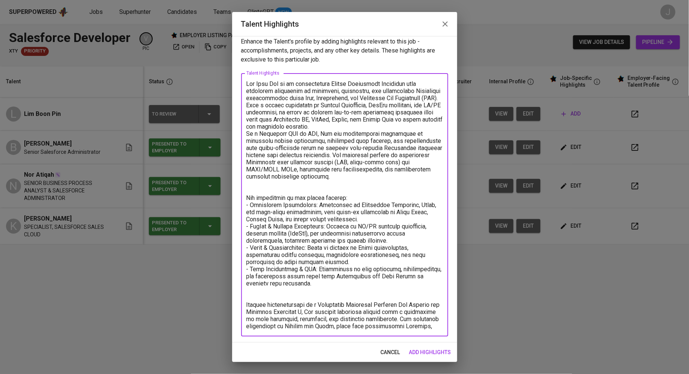
click at [433, 317] on textarea at bounding box center [344, 204] width 196 height 249
click at [430, 323] on textarea at bounding box center [344, 204] width 196 height 249
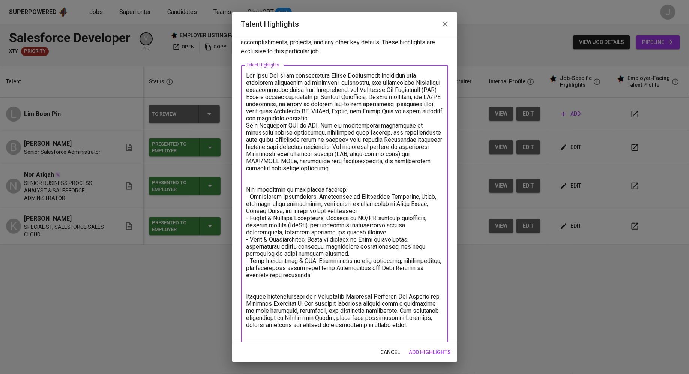
scroll to position [21, 0]
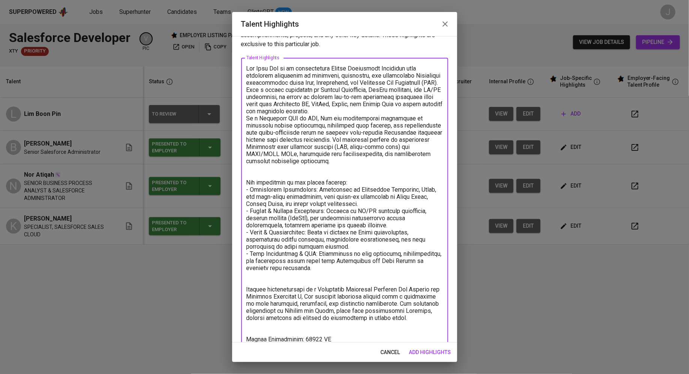
type textarea "Lim Boon Pin is an accomplished Senior Salesforce Developer with extensive expe…"
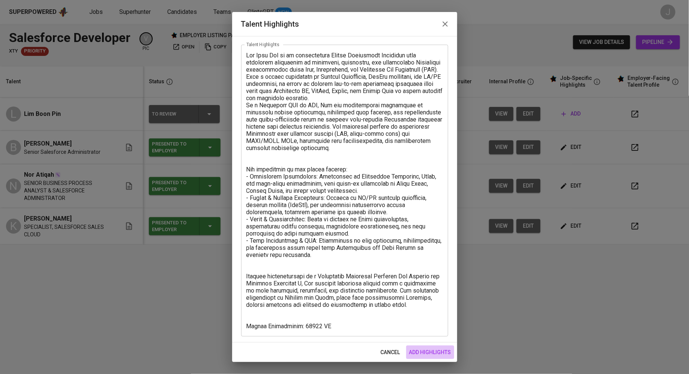
click at [439, 352] on span "add highlights" at bounding box center [430, 351] width 42 height 9
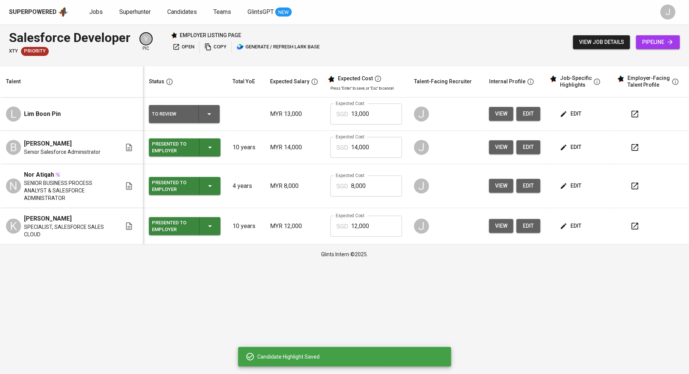
click at [570, 114] on span "edit" at bounding box center [571, 113] width 20 height 9
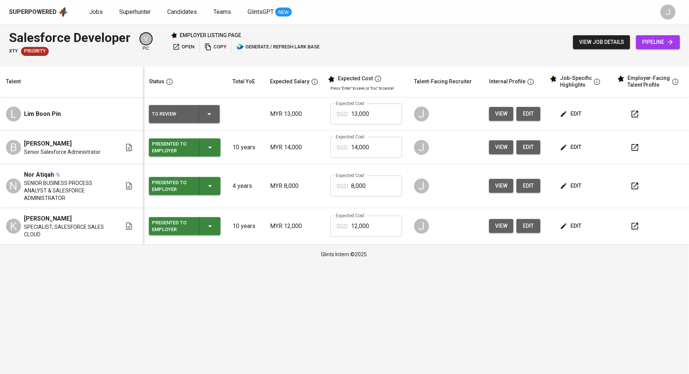
click at [496, 104] on td "view edit" at bounding box center [514, 113] width 63 height 33
click at [503, 117] on span "view" at bounding box center [501, 113] width 12 height 9
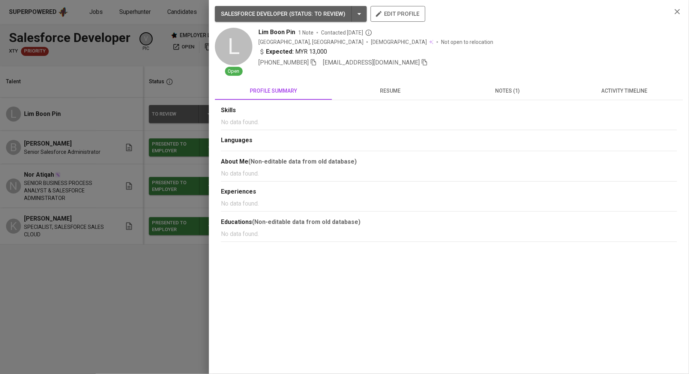
click at [379, 98] on button "resume" at bounding box center [390, 91] width 117 height 18
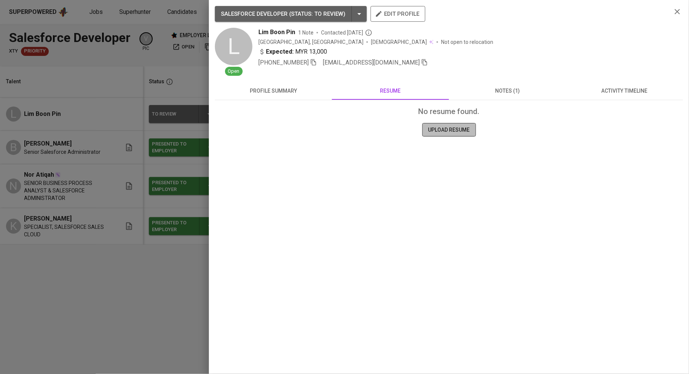
click at [433, 131] on span "UPLOAD RESUME" at bounding box center [449, 129] width 42 height 9
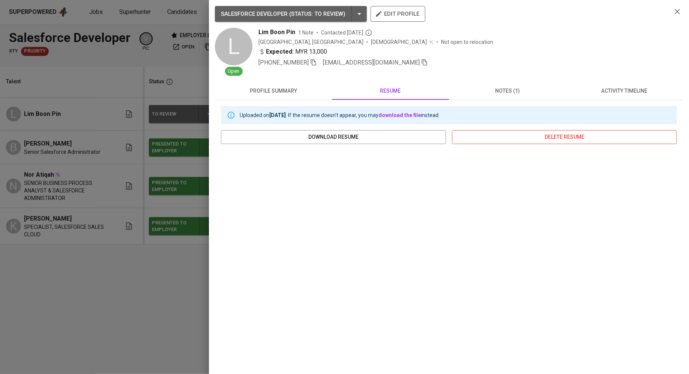
click at [525, 140] on span "delete resume" at bounding box center [564, 136] width 213 height 9
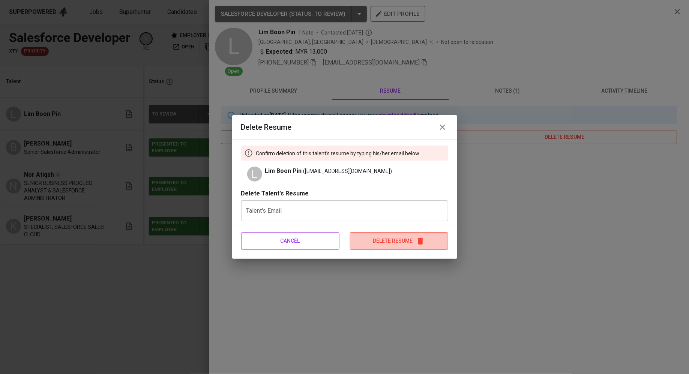
click at [377, 236] on span "Delete Resume" at bounding box center [398, 240] width 97 height 9
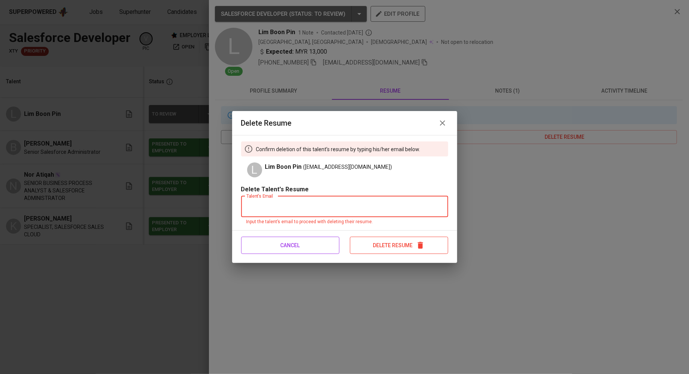
click at [361, 211] on input "text" at bounding box center [344, 206] width 207 height 21
paste input "Lim Boon Pin is an accomplished Senior Salesforce Developer with extensive expe…"
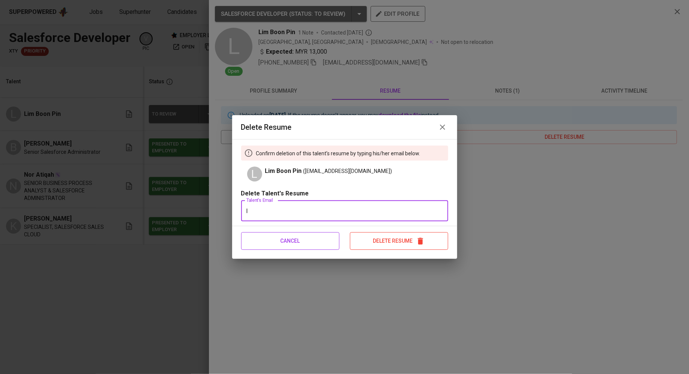
scroll to position [0, 0]
type input "limbp96@gmail.com"
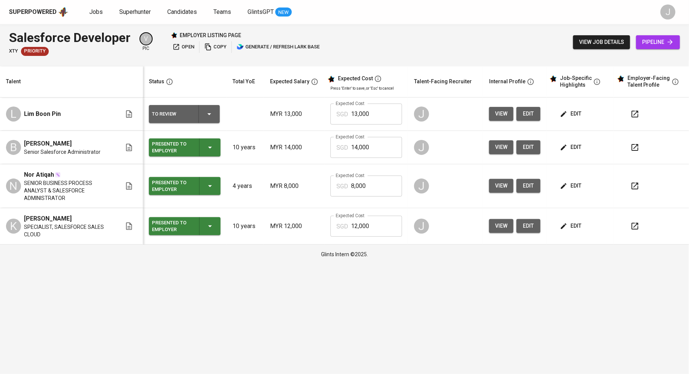
click at [488, 113] on td "view edit" at bounding box center [514, 113] width 63 height 33
click at [501, 114] on span "view" at bounding box center [501, 113] width 12 height 9
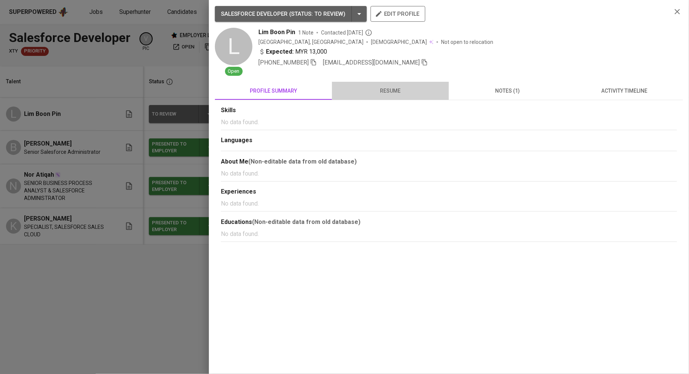
click at [408, 90] on span "resume" at bounding box center [390, 90] width 108 height 9
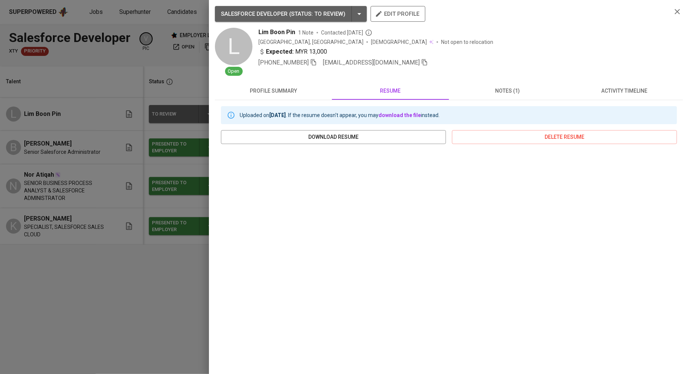
click at [1, 253] on div at bounding box center [344, 187] width 689 height 374
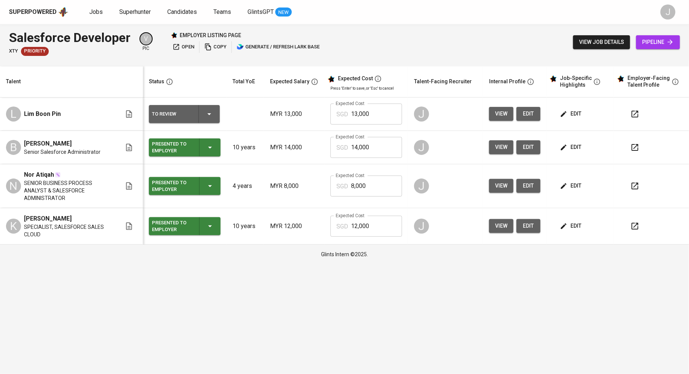
click at [530, 111] on span "edit" at bounding box center [528, 113] width 12 height 9
click at [570, 114] on span "edit" at bounding box center [571, 113] width 20 height 9
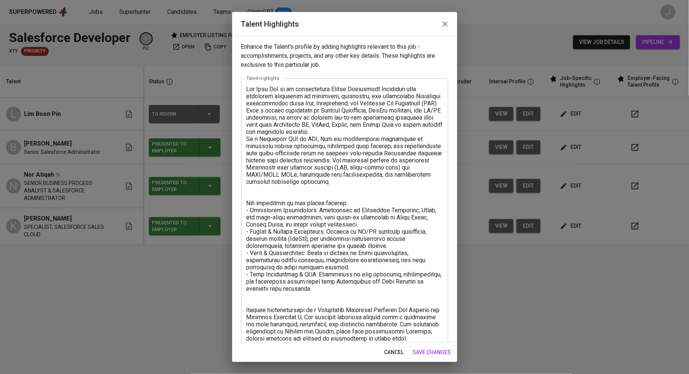
scroll to position [34, 0]
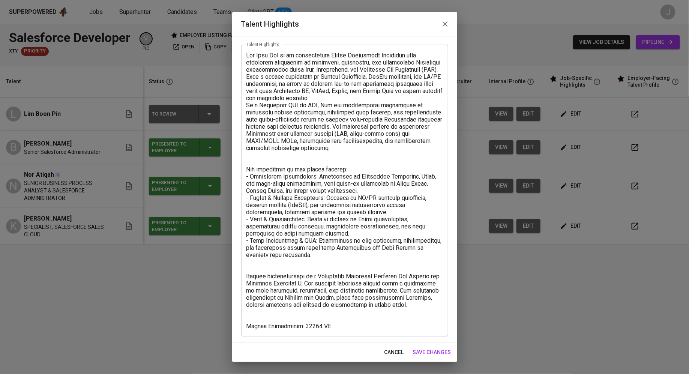
click at [323, 327] on textarea at bounding box center [344, 191] width 196 height 278
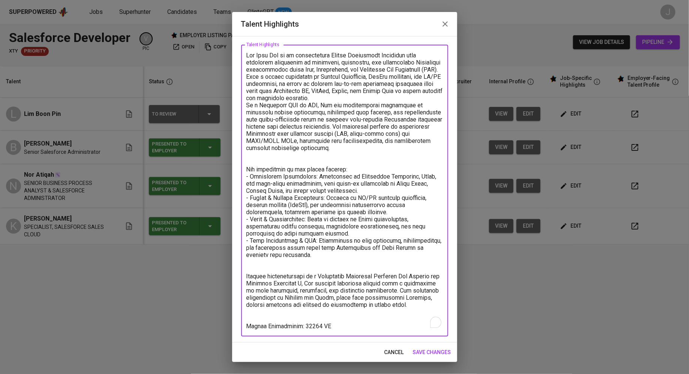
click at [247, 53] on textarea "To enrich screen reader interactions, please activate Accessibility in Grammarl…" at bounding box center [344, 191] width 196 height 278
paste textarea "https://glints.sg.larksuite.com/wiki/WmQbwvxB3ixB9jkxrrzlFniMgMc"
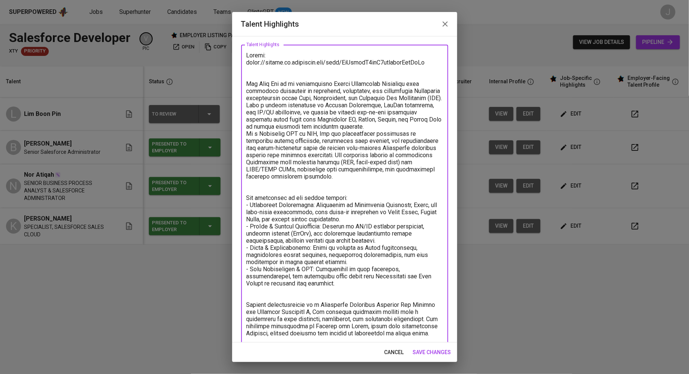
type textarea "Resume: https://glints.sg.larksuite.com/wiki/WmQbwvxB3ixB9jkxrrzlFniMgMc Lim Bo…"
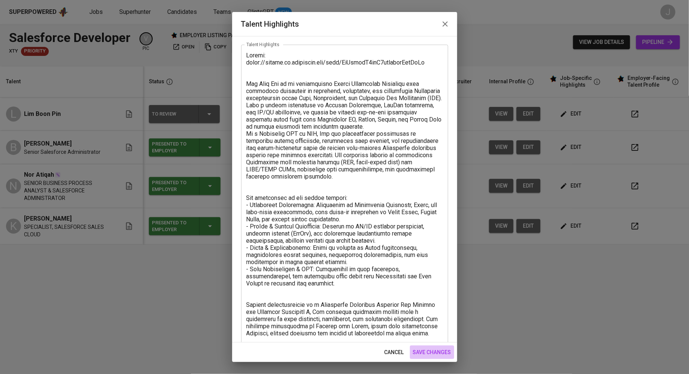
click at [428, 355] on span "save changes" at bounding box center [432, 351] width 38 height 9
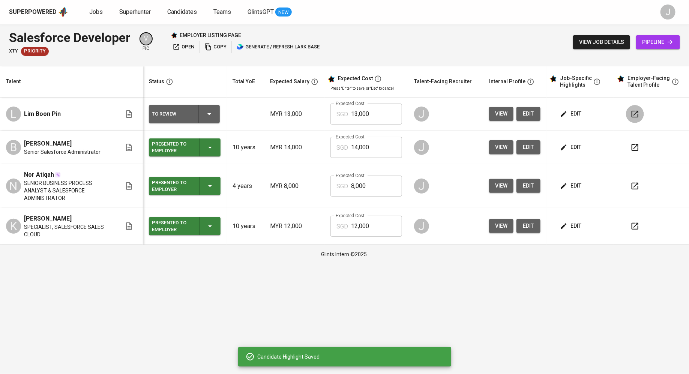
click at [628, 109] on button "button" at bounding box center [635, 114] width 18 height 18
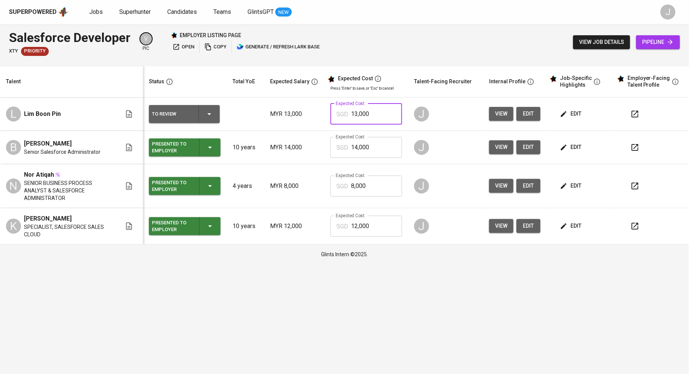
click at [380, 111] on input "13,000" at bounding box center [376, 113] width 51 height 21
type input "14,000"
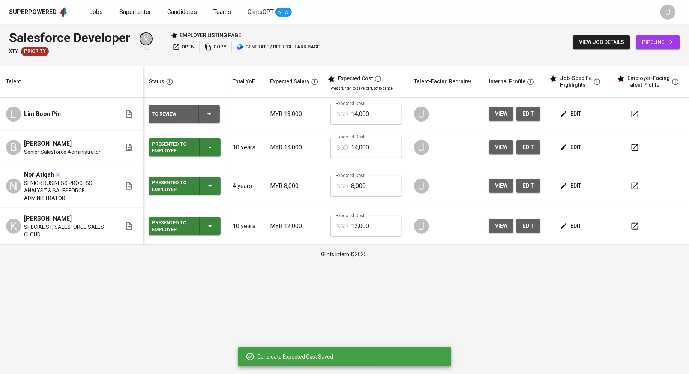
click at [583, 114] on button "edit" at bounding box center [571, 114] width 26 height 14
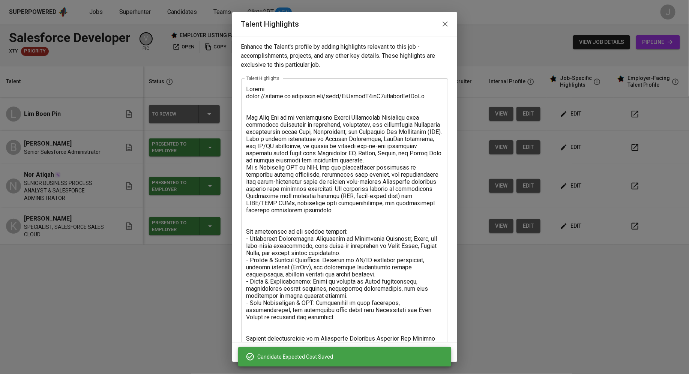
scroll to position [62, 0]
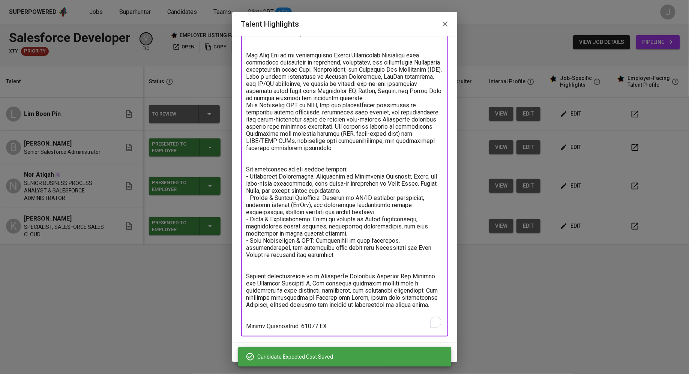
click at [298, 319] on textarea "To enrich screen reader interactions, please activate Accessibility in Grammarl…" at bounding box center [344, 176] width 196 height 306
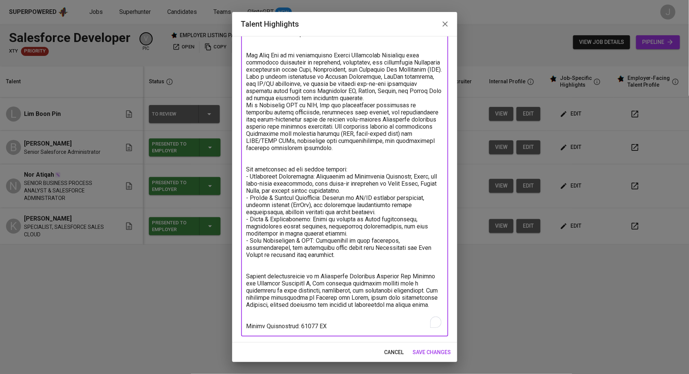
click at [306, 319] on textarea "To enrich screen reader interactions, please activate Accessibility in Grammarl…" at bounding box center [344, 176] width 196 height 306
type textarea "Resume: https://glints.sg.larksuite.com/wiki/WmQbwvxB3ixB9jkxrrzlFniMgMc Lim Bo…"
click at [435, 347] on button "save changes" at bounding box center [432, 352] width 44 height 14
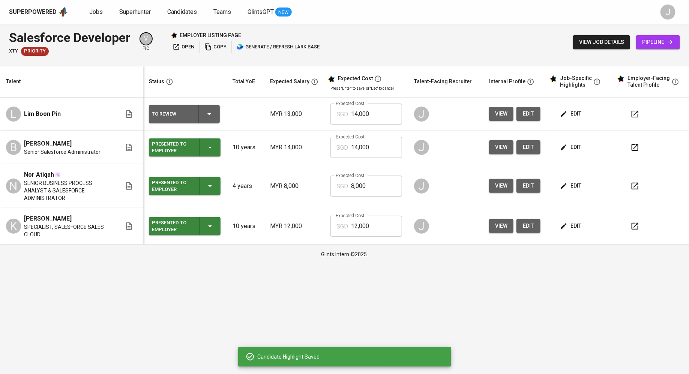
click at [374, 108] on input "14,000" at bounding box center [376, 113] width 51 height 21
click at [163, 117] on div "To Review" at bounding box center [172, 114] width 40 height 10
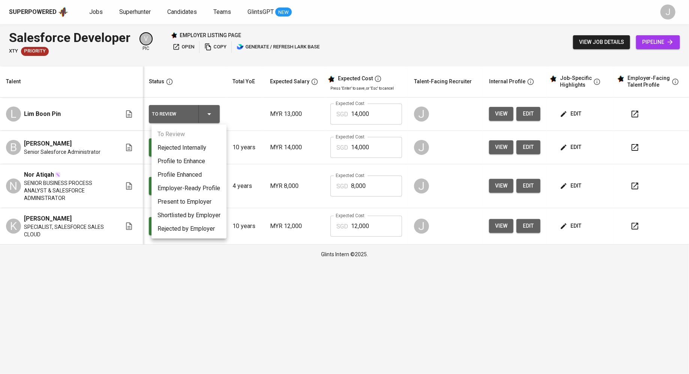
click at [189, 196] on li "Present to Employer" at bounding box center [188, 201] width 75 height 13
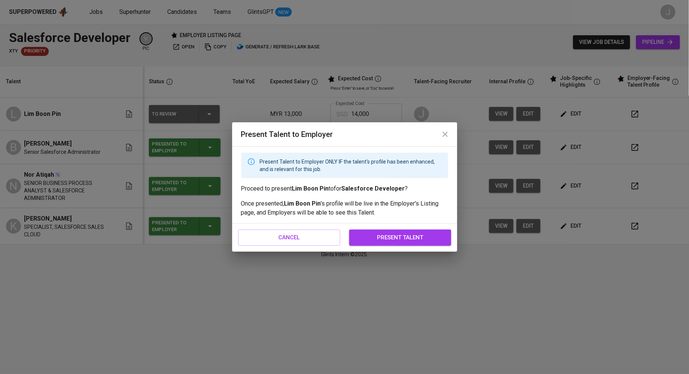
click at [382, 232] on button "present talent" at bounding box center [400, 237] width 102 height 16
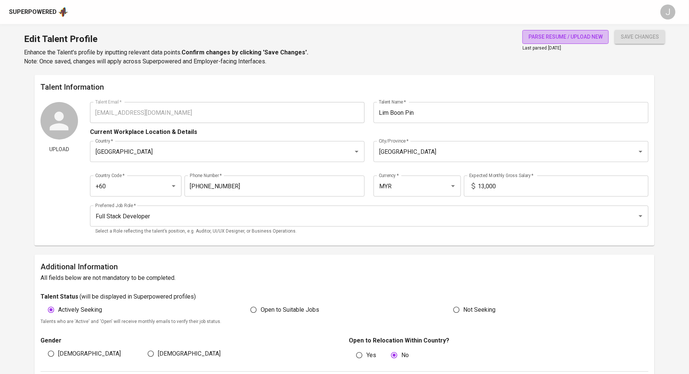
click at [557, 39] on span "parse resume / upload new" at bounding box center [565, 36] width 74 height 9
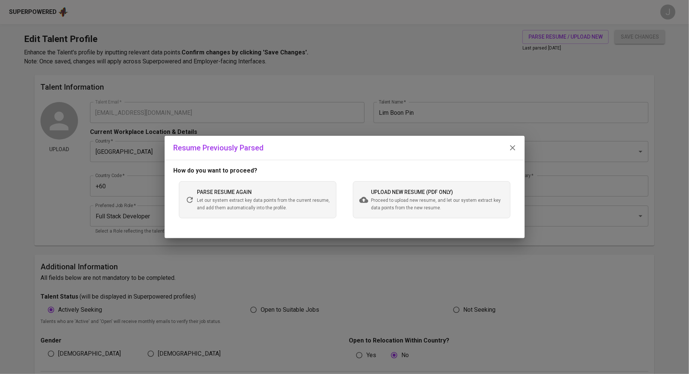
click at [405, 196] on div "upload new resume (pdf only) Proceed to upload new resume, and let our system e…" at bounding box center [437, 199] width 133 height 24
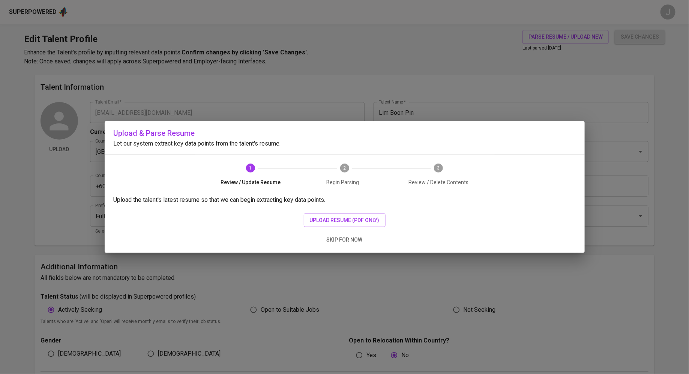
click at [323, 228] on div "Upload the talent's latest resume so that we can begin extracting key data poin…" at bounding box center [345, 223] width 480 height 57
click at [325, 222] on span "upload resume (pdf only)" at bounding box center [345, 220] width 70 height 9
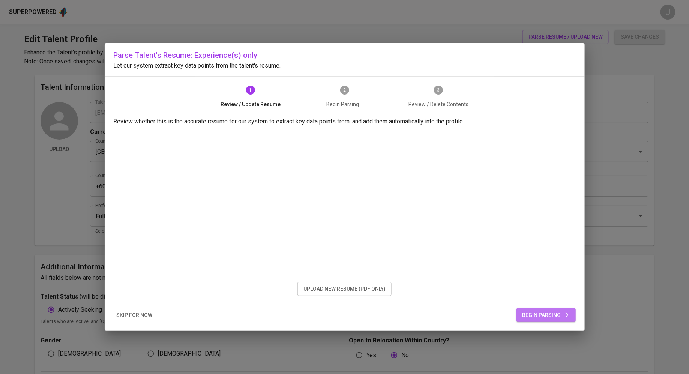
click at [549, 314] on span "begin parsing" at bounding box center [545, 314] width 47 height 9
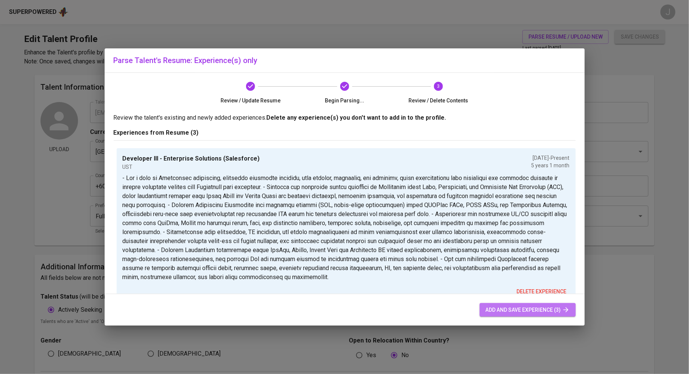
click at [509, 305] on span "add and save experience (3)" at bounding box center [527, 309] width 84 height 9
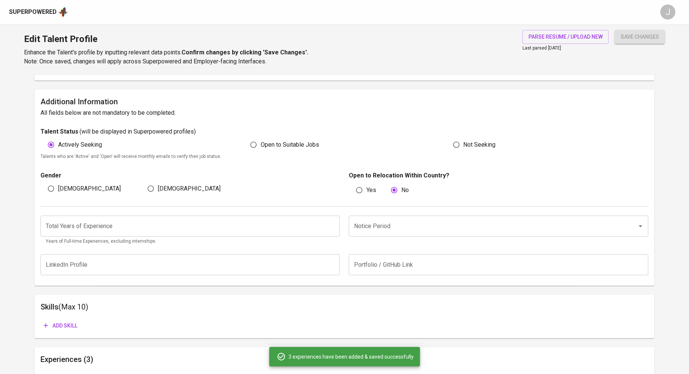
scroll to position [81, 0]
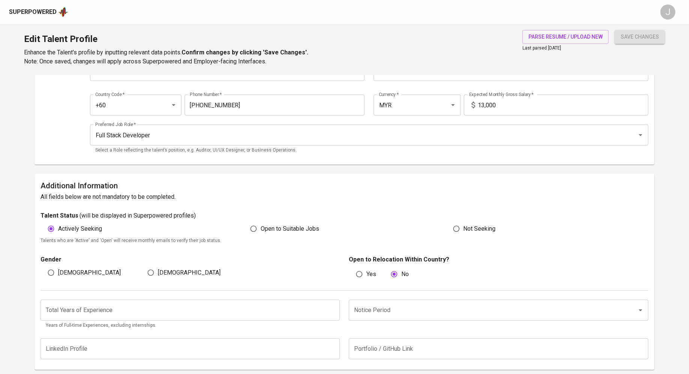
click at [165, 307] on input "number" at bounding box center [189, 309] width 299 height 21
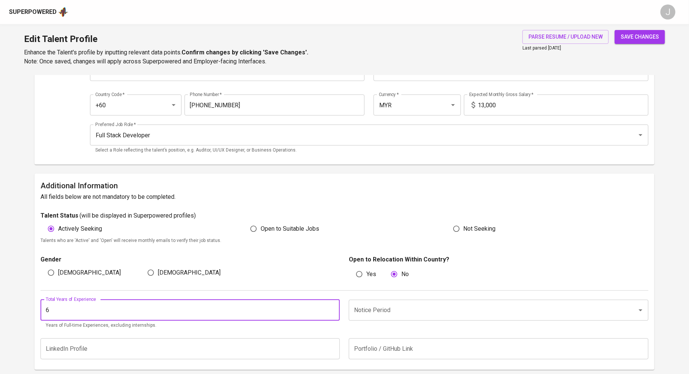
type input "6"
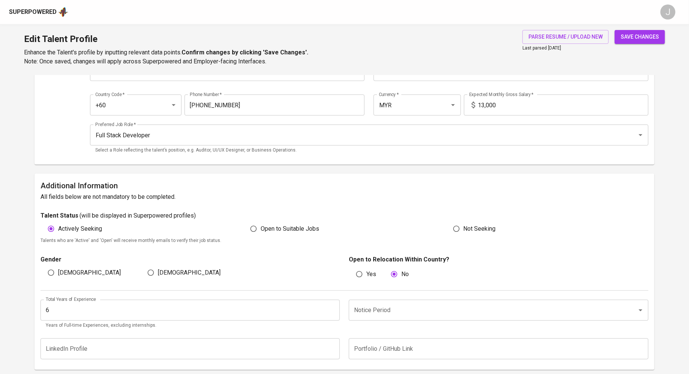
click at [389, 199] on h6 "All fields below are not mandatory to be completed." at bounding box center [344, 197] width 608 height 10
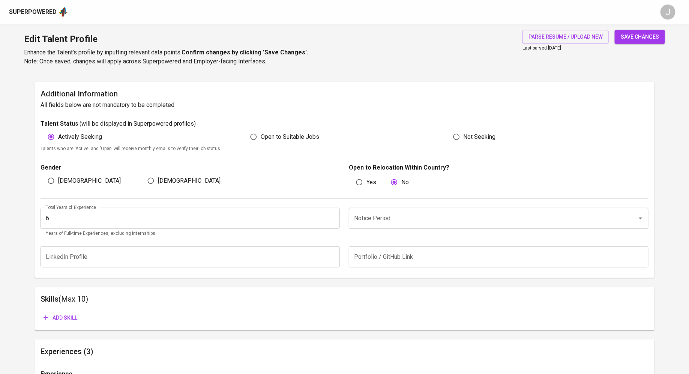
scroll to position [183, 0]
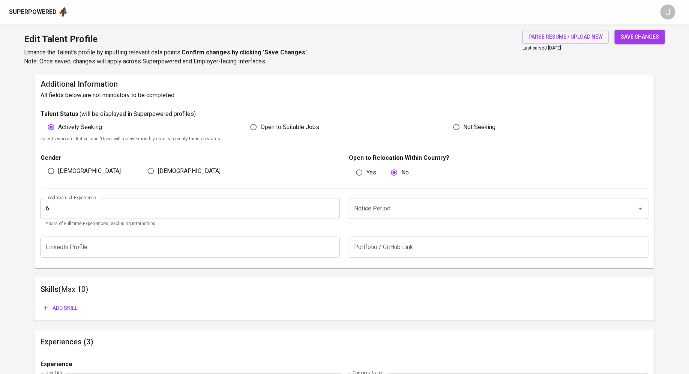
click at [450, 208] on input "Notice Period" at bounding box center [488, 208] width 272 height 14
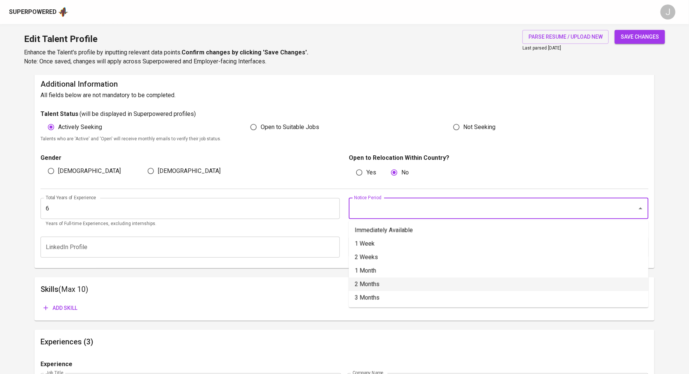
click at [381, 287] on li "2 Months" at bounding box center [498, 283] width 299 height 13
type input "2 Months"
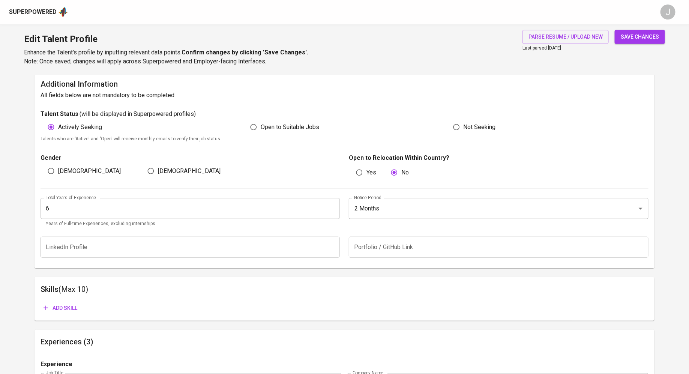
click at [277, 267] on div "Additional Information All fields below are not mandatory to be completed. Tale…" at bounding box center [344, 170] width 620 height 196
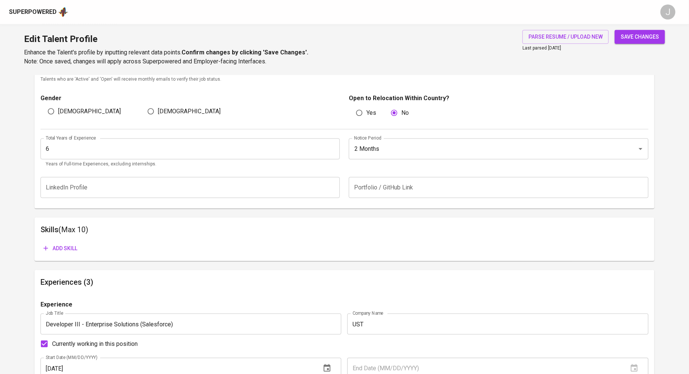
scroll to position [246, 0]
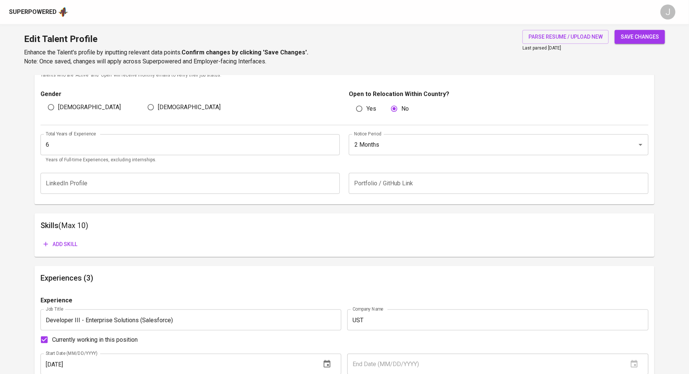
click at [648, 39] on span "save changes" at bounding box center [639, 36] width 38 height 9
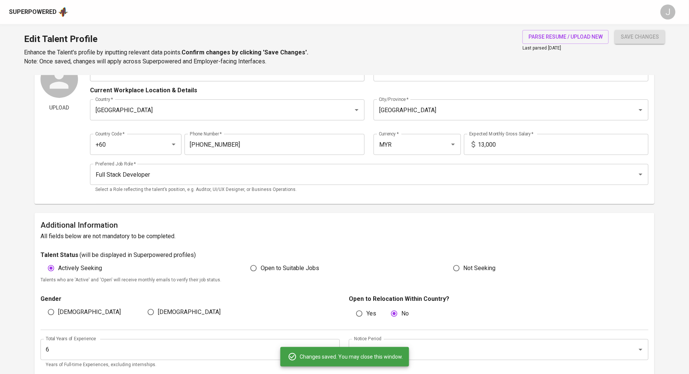
scroll to position [0, 0]
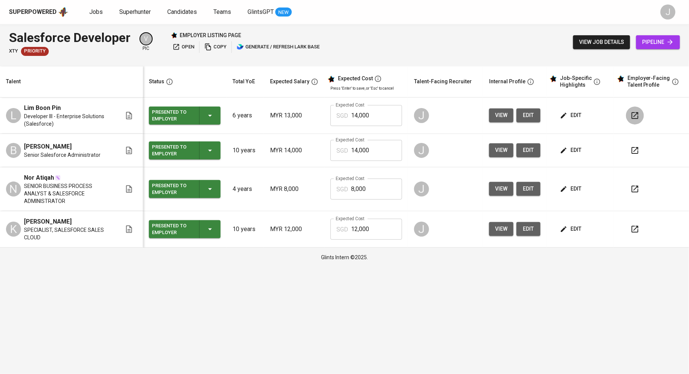
click at [640, 118] on button "button" at bounding box center [635, 115] width 18 height 18
click at [135, 13] on span "Superhunter" at bounding box center [134, 11] width 31 height 7
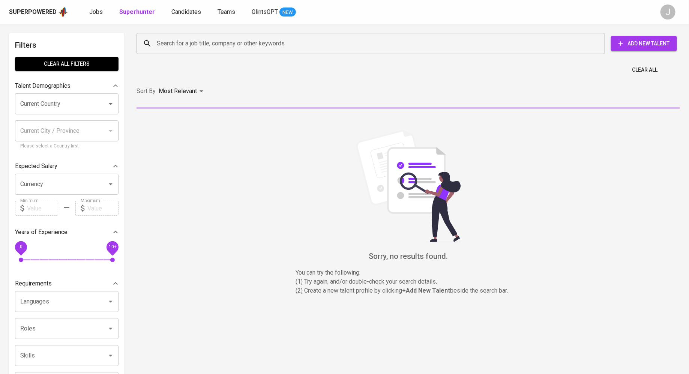
click at [204, 43] on input "Search for a job title, company or other keywords" at bounding box center [372, 43] width 435 height 14
paste input "[EMAIL_ADDRESS][DOMAIN_NAME]"
type input "[EMAIL_ADDRESS][DOMAIN_NAME]"
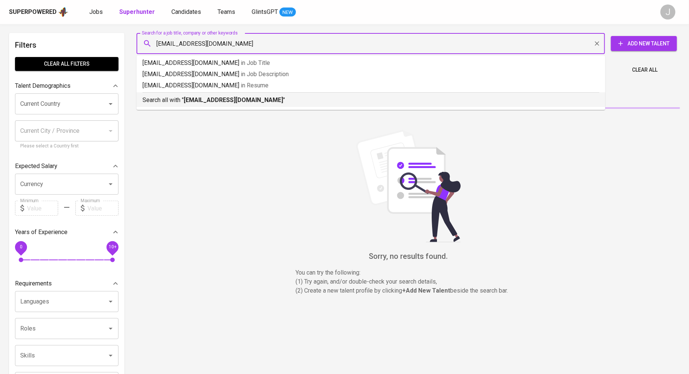
click at [225, 99] on b "[EMAIL_ADDRESS][DOMAIN_NAME]" at bounding box center [233, 99] width 99 height 7
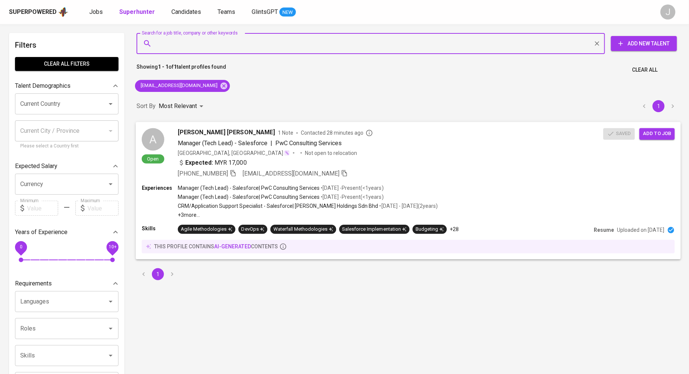
click at [659, 131] on span "Add to job" at bounding box center [657, 133] width 28 height 9
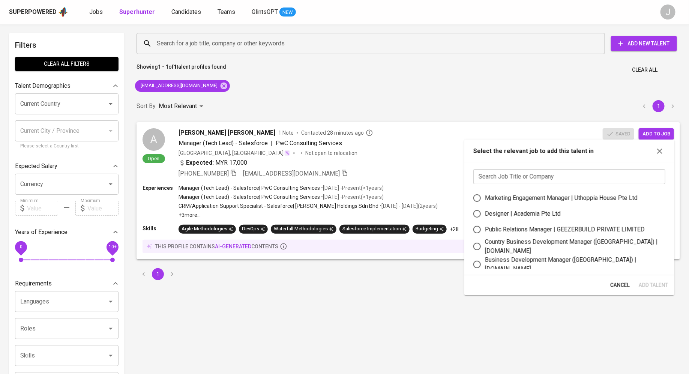
click at [532, 175] on input "text" at bounding box center [569, 176] width 192 height 15
type input "s"
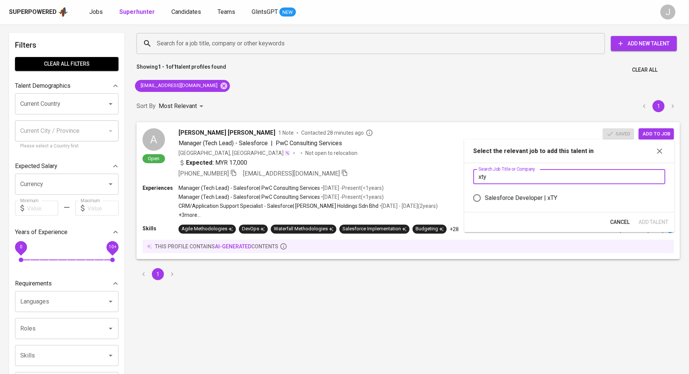
type input "xty"
click at [522, 199] on div "Salesforce Developer | xTY" at bounding box center [521, 197] width 72 height 9
click at [485, 199] on input "Salesforce Developer | xTY" at bounding box center [477, 198] width 16 height 16
radio input "true"
click at [662, 221] on span "Add Talent" at bounding box center [653, 221] width 30 height 9
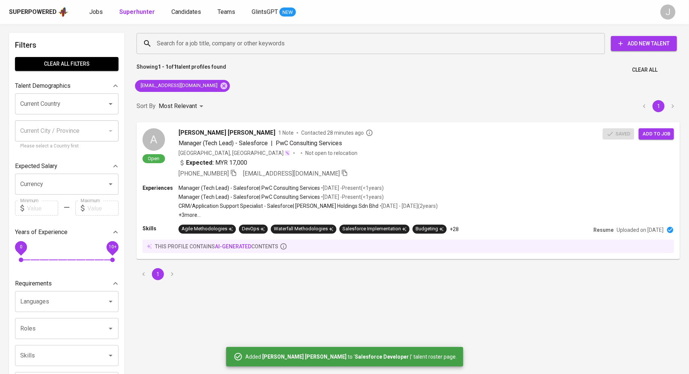
click at [367, 81] on div "Search for a job title, company or other keywords Search for a job title, compa…" at bounding box center [408, 156] width 552 height 256
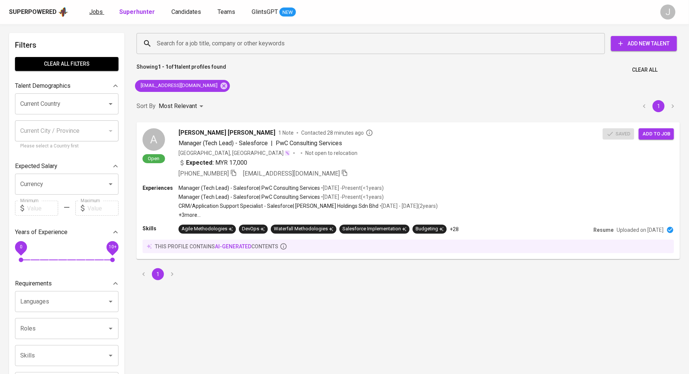
click at [94, 8] on span "Jobs" at bounding box center [95, 11] width 13 height 7
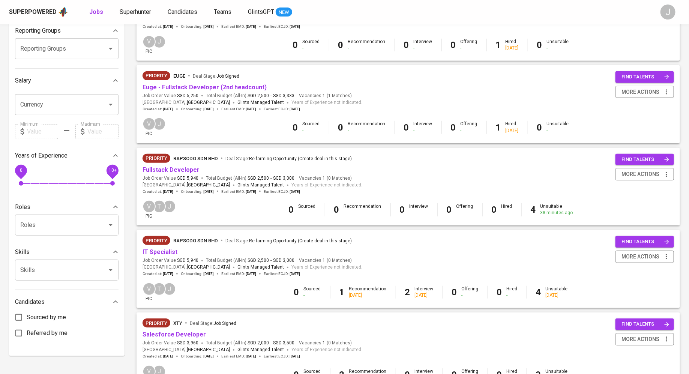
scroll to position [237, 0]
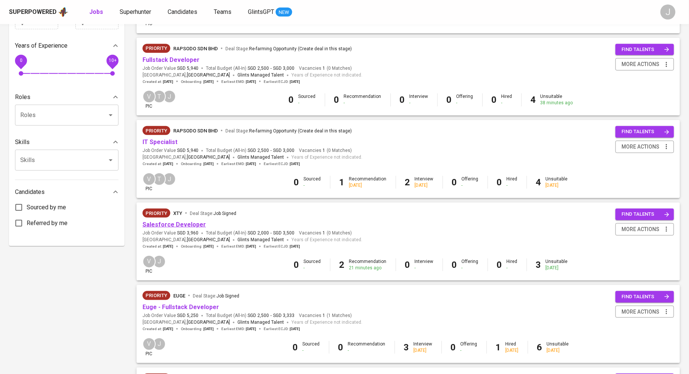
click at [183, 227] on link "Salesforce Developer" at bounding box center [173, 224] width 63 height 7
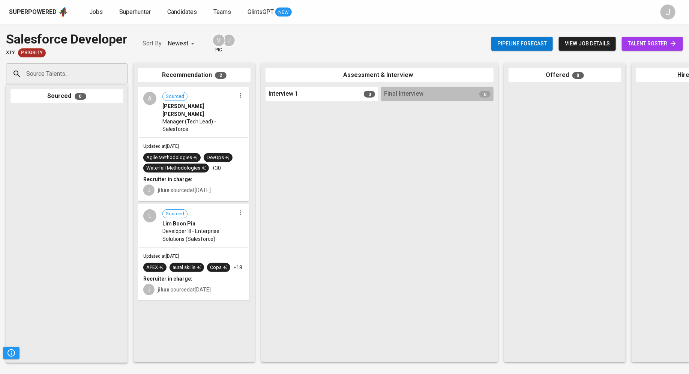
click at [631, 48] on span "talent roster" at bounding box center [651, 43] width 49 height 9
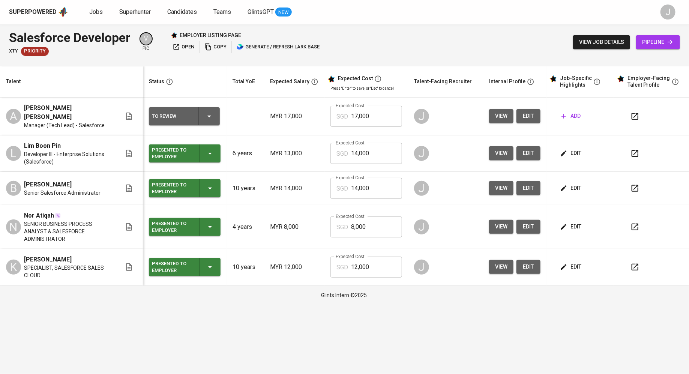
click at [195, 111] on div "To Review" at bounding box center [184, 116] width 65 height 18
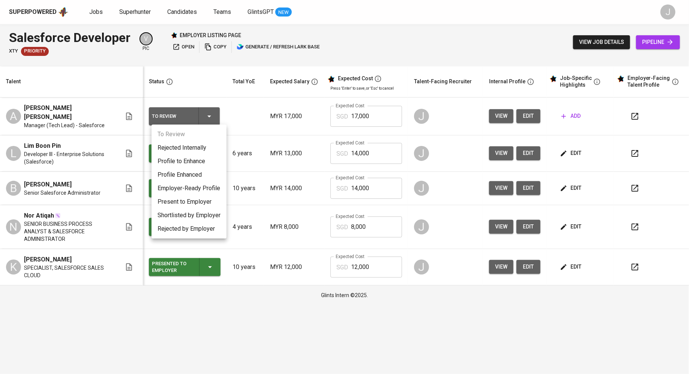
click at [177, 202] on li "Present to Employer" at bounding box center [188, 201] width 75 height 13
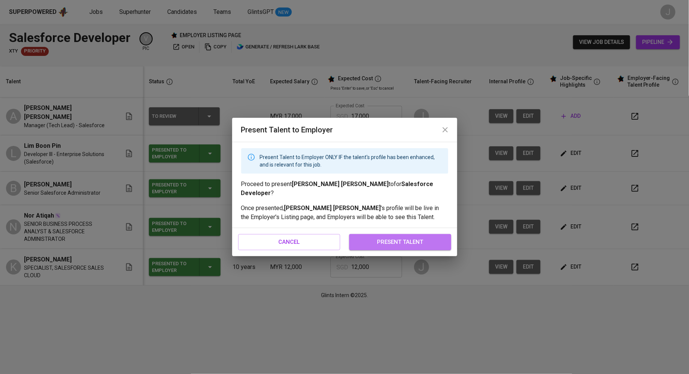
click at [397, 237] on span "present talent" at bounding box center [399, 242] width 85 height 10
